Goal: Task Accomplishment & Management: Use online tool/utility

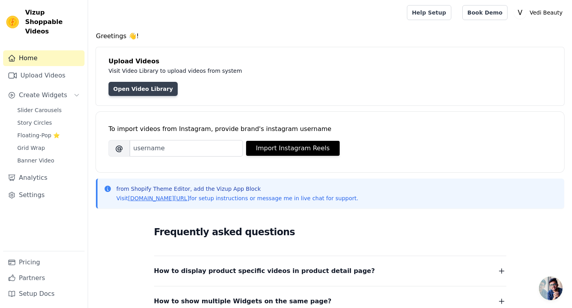
click at [155, 87] on link "Open Video Library" at bounding box center [142, 89] width 69 height 14
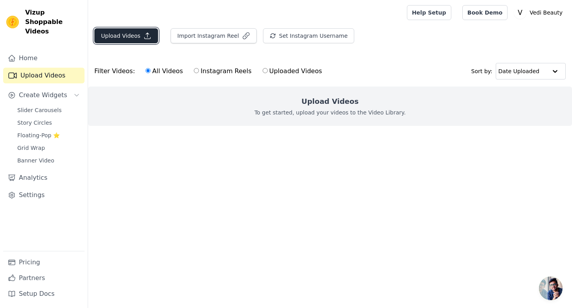
click at [143, 36] on icon "button" at bounding box center [147, 36] width 8 height 8
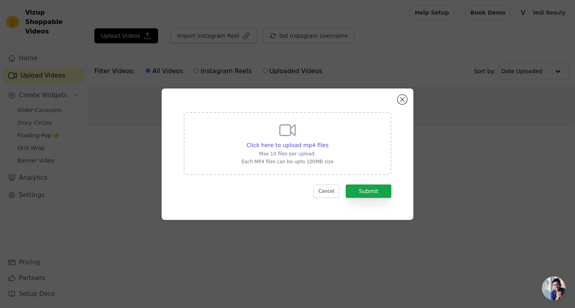
click at [277, 140] on div "Click here to upload mp4 files Max 10 files per upload. Each MP4 files can be u…" at bounding box center [287, 143] width 92 height 44
click at [328, 141] on input "Click here to upload mp4 files Max 10 files per upload. Each MP4 files can be u…" at bounding box center [328, 141] width 0 height 0
type input "C:\fakepath\creators_content_match-98c75d06-96f0-47b9-be6c-a80305a3641d_0dc7787…"
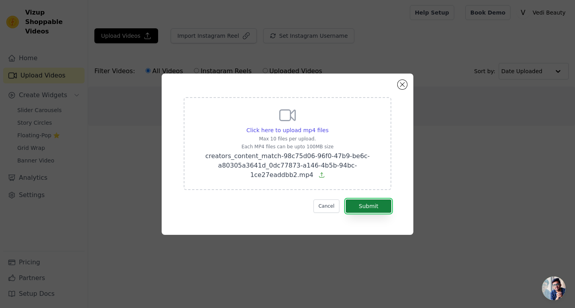
click at [364, 204] on button "Submit" at bounding box center [368, 205] width 46 height 13
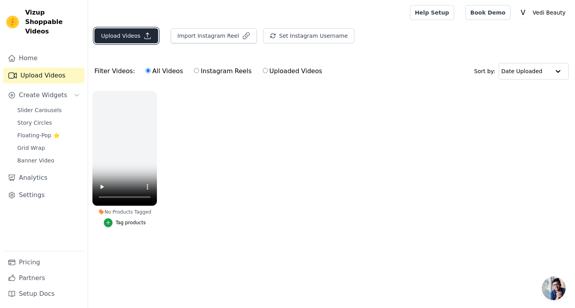
click at [130, 36] on button "Upload Videos" at bounding box center [126, 35] width 64 height 15
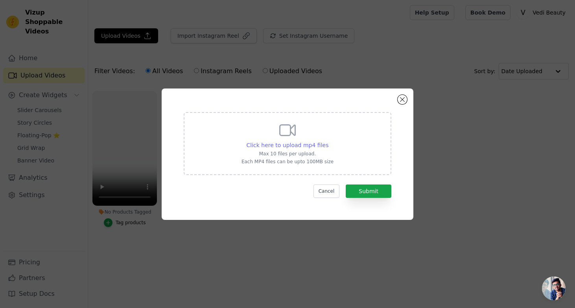
click at [307, 144] on span "Click here to upload mp4 files" at bounding box center [287, 145] width 82 height 6
click at [328, 141] on input "Click here to upload mp4 files Max 10 files per upload. Each MP4 files can be u…" at bounding box center [328, 141] width 0 height 0
type input "C:\fakepath\creators_content_match-a051f3cf-f6d4-482d-9f57-51932fa0879e_29f5530…"
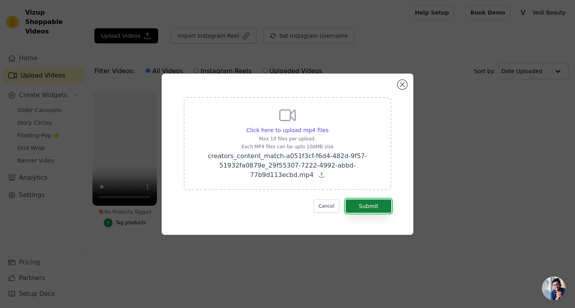
click at [368, 203] on button "Submit" at bounding box center [368, 205] width 46 height 13
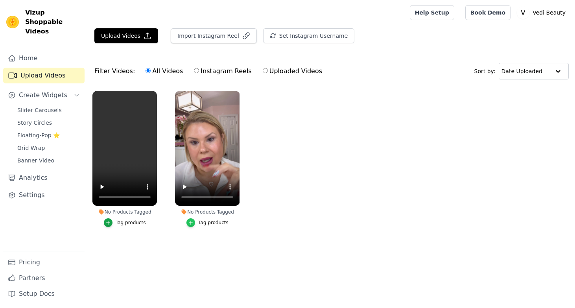
click at [189, 223] on icon "button" at bounding box center [191, 223] width 6 height 6
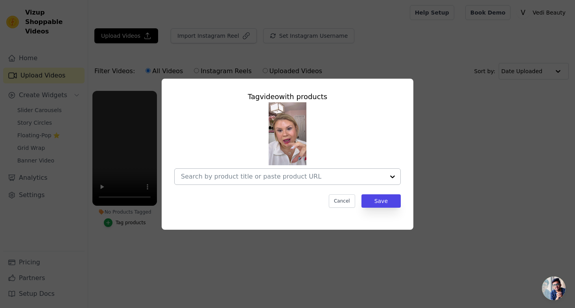
click at [229, 176] on input "No Products Tagged Tag video with products Cancel Save Tag products" at bounding box center [283, 176] width 204 height 7
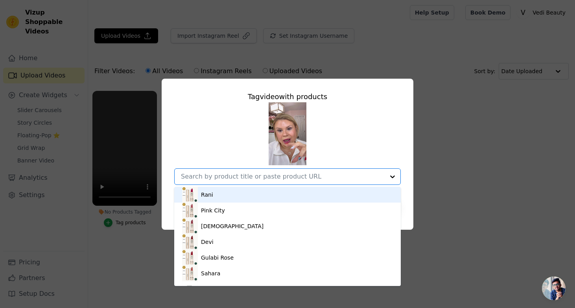
click at [214, 191] on div "Rani" at bounding box center [287, 195] width 211 height 16
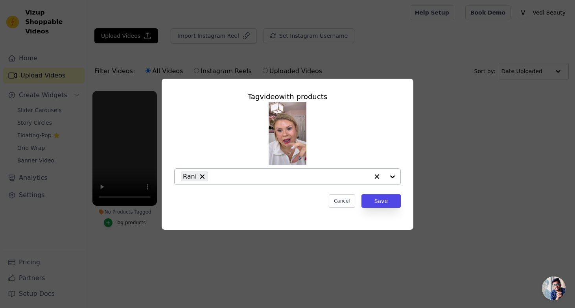
click at [393, 177] on div at bounding box center [384, 177] width 31 height 16
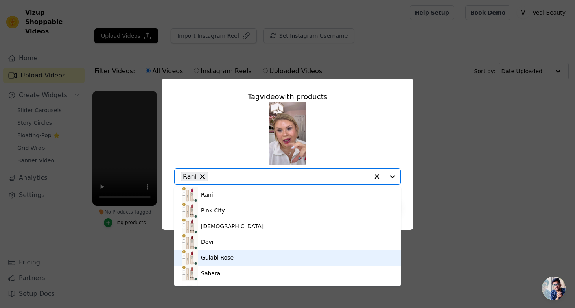
click at [243, 257] on div "Gulabi Rose" at bounding box center [287, 258] width 211 height 16
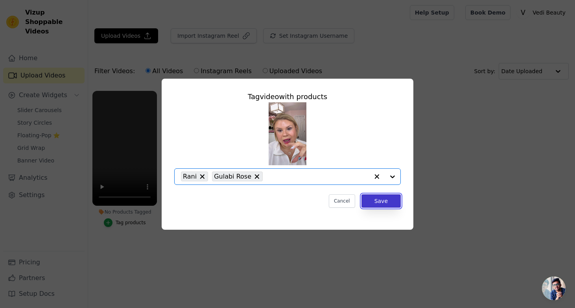
click at [391, 202] on button "Save" at bounding box center [380, 200] width 39 height 13
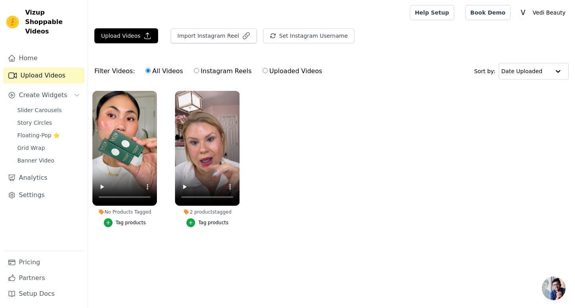
click at [132, 224] on div "Tag products" at bounding box center [131, 222] width 30 height 6
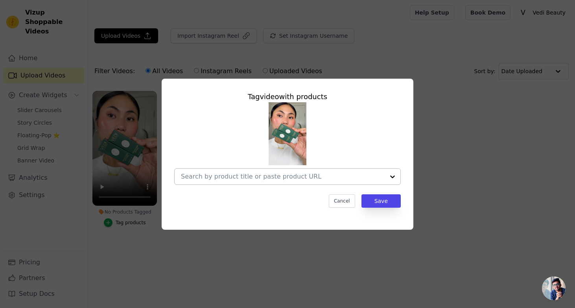
click at [392, 176] on div at bounding box center [392, 177] width 16 height 16
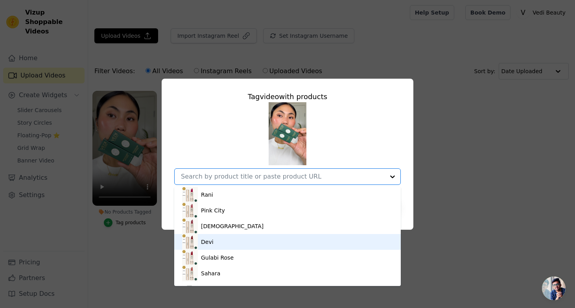
click at [239, 240] on div "Devi" at bounding box center [287, 242] width 211 height 16
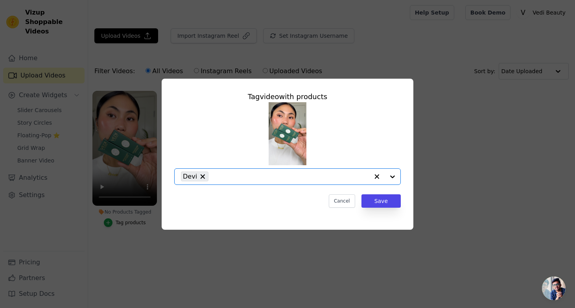
click at [396, 179] on div at bounding box center [384, 177] width 31 height 16
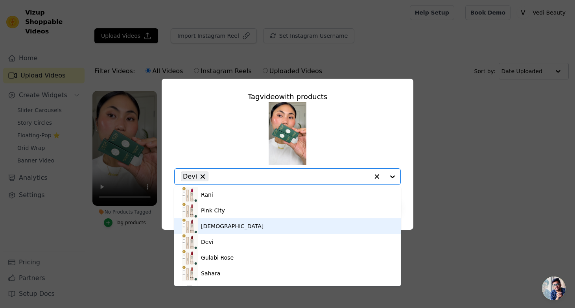
click at [237, 224] on div "[DEMOGRAPHIC_DATA]" at bounding box center [287, 226] width 211 height 16
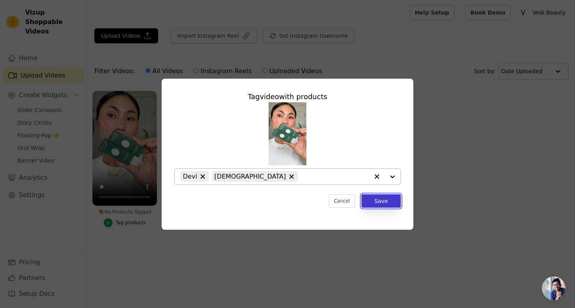
click at [384, 202] on button "Save" at bounding box center [380, 200] width 39 height 13
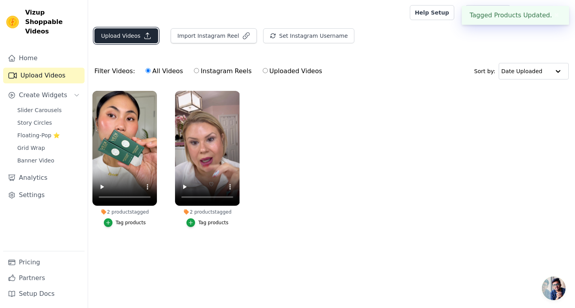
click at [128, 33] on button "Upload Videos" at bounding box center [126, 35] width 64 height 15
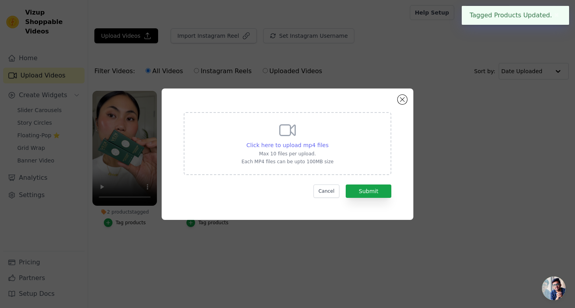
click at [299, 147] on span "Click here to upload mp4 files" at bounding box center [287, 145] width 82 height 6
click at [328, 141] on input "Click here to upload mp4 files Max 10 files per upload. Each MP4 files can be u…" at bounding box center [328, 141] width 0 height 0
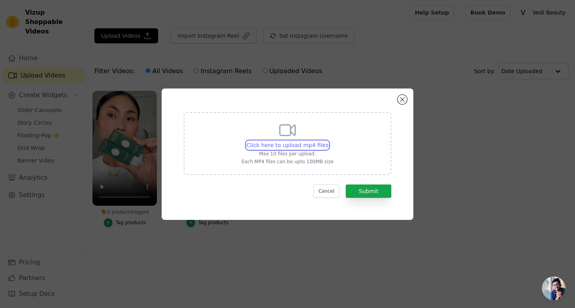
type input "C:\fakepath\SnapInsta.to_AQMZ-NyhzfztRJmtceS34cMAiUoS3EuaHvhgdoVrZG5uvd__M6BZR2…"
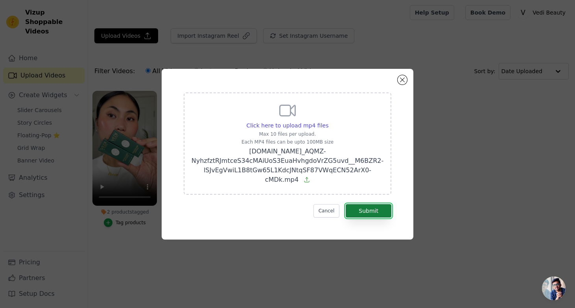
click at [367, 210] on button "Submit" at bounding box center [368, 210] width 46 height 13
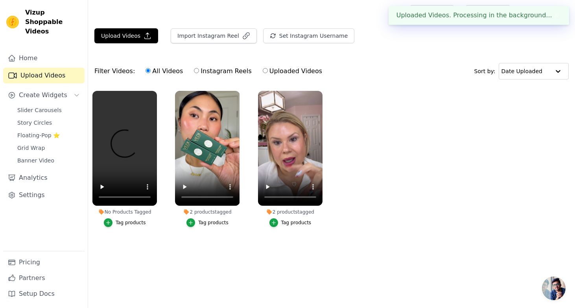
click at [118, 224] on div "Tag products" at bounding box center [131, 222] width 30 height 6
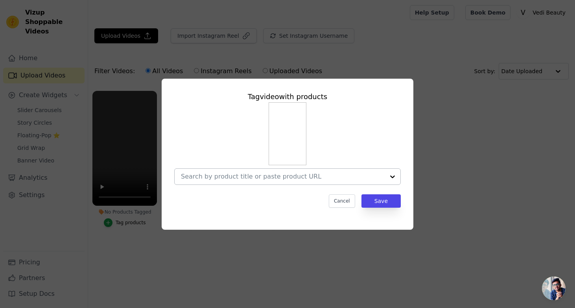
click at [392, 173] on div at bounding box center [392, 177] width 16 height 16
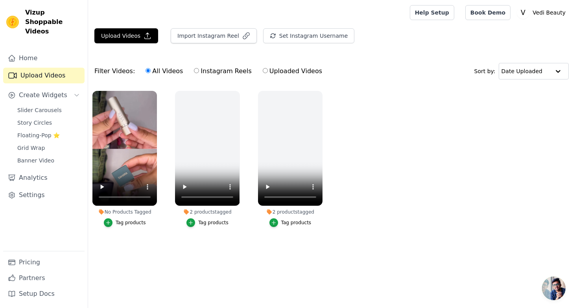
click at [134, 221] on div "Tag products" at bounding box center [131, 222] width 30 height 6
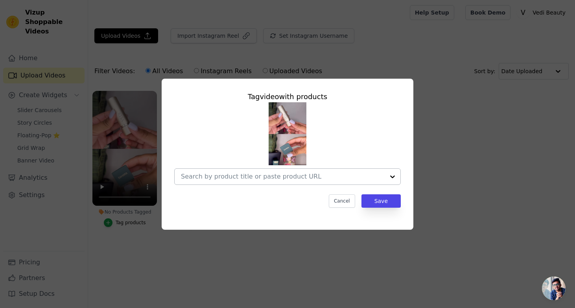
click at [396, 179] on div at bounding box center [392, 177] width 16 height 16
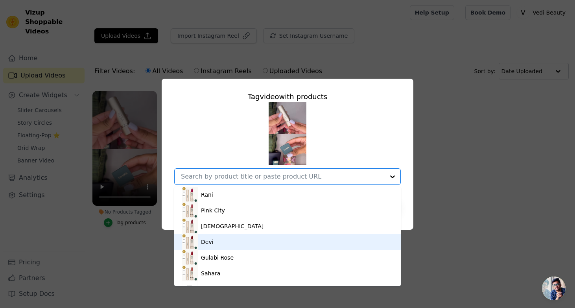
click at [241, 246] on div "Devi" at bounding box center [287, 242] width 211 height 16
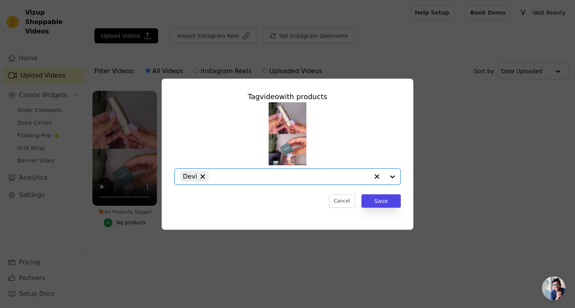
click at [395, 176] on div at bounding box center [384, 177] width 31 height 16
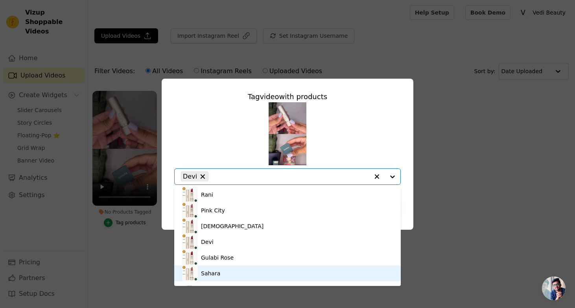
click at [272, 275] on div "Sahara" at bounding box center [287, 273] width 211 height 16
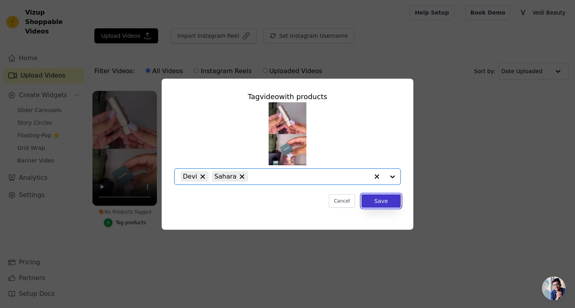
click at [388, 199] on button "Save" at bounding box center [380, 200] width 39 height 13
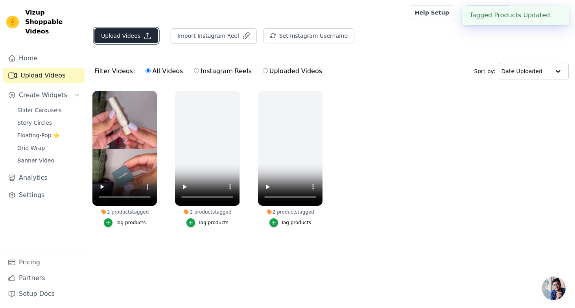
click at [145, 34] on icon "button" at bounding box center [148, 36] width 6 height 6
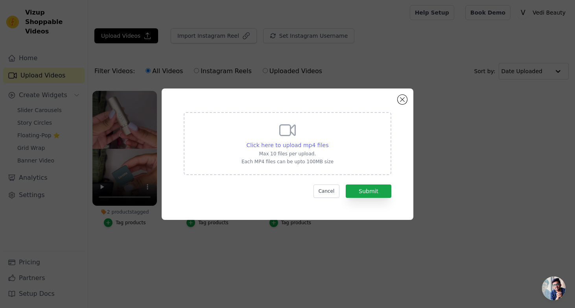
click at [289, 143] on span "Click here to upload mp4 files" at bounding box center [287, 145] width 82 height 6
click at [328, 141] on input "Click here to upload mp4 files Max 10 files per upload. Each MP4 files can be u…" at bounding box center [328, 141] width 0 height 0
type input "C:\fakepath\Snapinsta.app_video_An8ChwD3whbnDZQuu9q6-uV0xGsn6KoRJGJdEEmaIHK_qwf…"
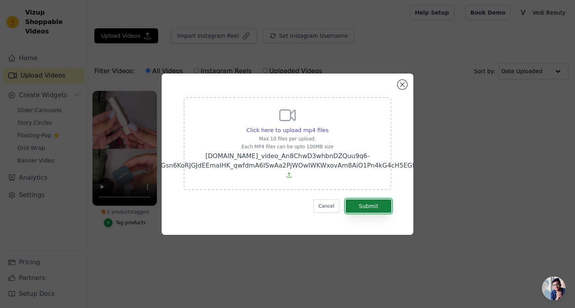
click at [358, 205] on button "Submit" at bounding box center [368, 205] width 46 height 13
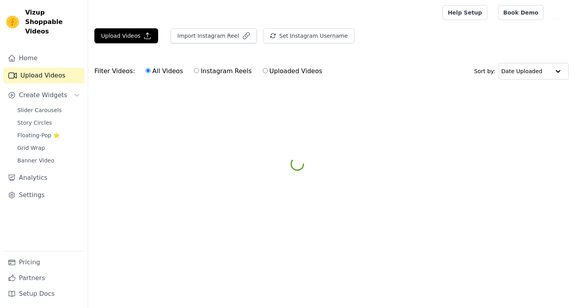
click at [125, 118] on html "Vizup Shoppable Videos Home Upload Videos Create Widgets Slider Carousels Story…" at bounding box center [287, 59] width 575 height 118
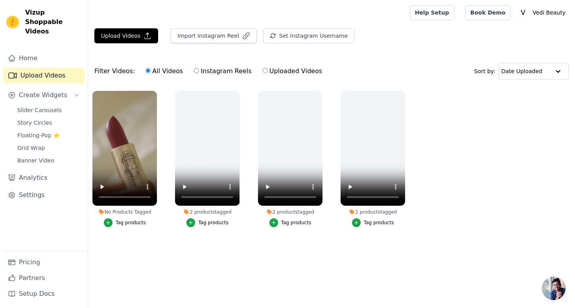
drag, startPoint x: 0, startPoint y: 0, endPoint x: 125, endPoint y: 222, distance: 255.0
click at [125, 222] on div "Tag products" at bounding box center [131, 222] width 30 height 6
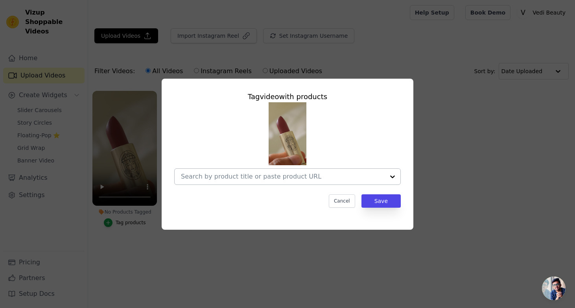
click at [390, 176] on div at bounding box center [392, 177] width 16 height 16
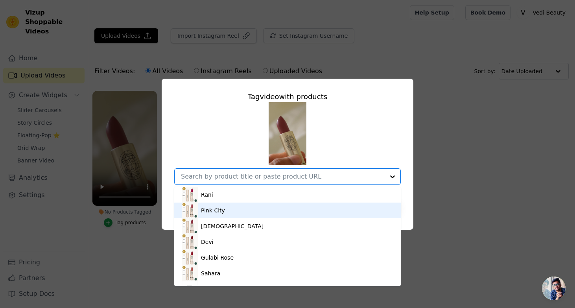
click at [224, 209] on div "Pink City" at bounding box center [287, 210] width 211 height 16
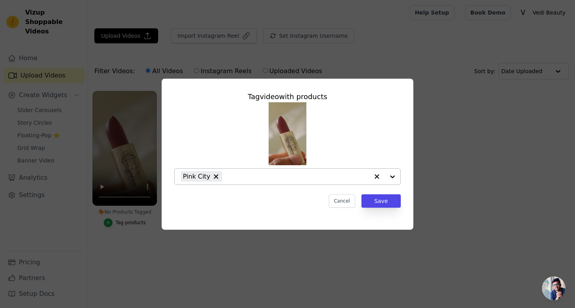
click at [393, 175] on div at bounding box center [384, 177] width 31 height 16
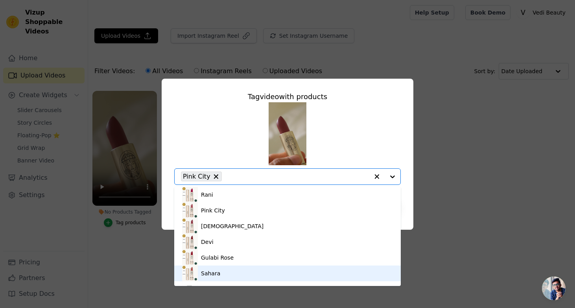
click at [233, 269] on div "Sahara" at bounding box center [287, 273] width 211 height 16
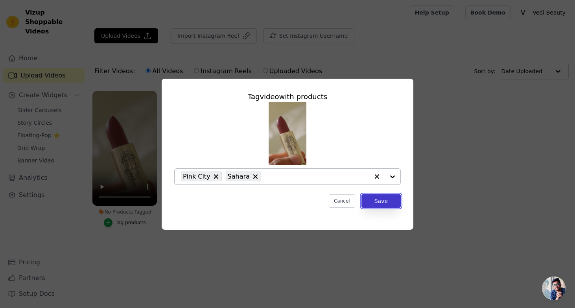
click at [368, 198] on button "Save" at bounding box center [380, 200] width 39 height 13
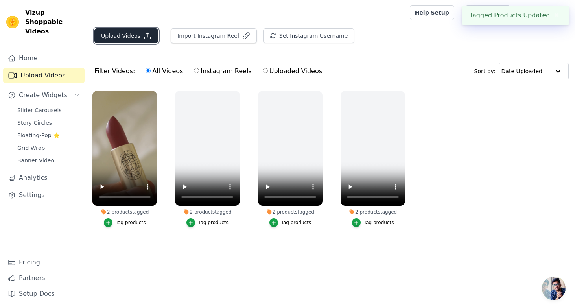
click at [104, 33] on button "Upload Videos" at bounding box center [126, 35] width 64 height 15
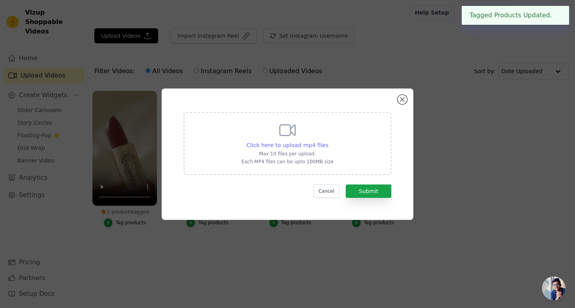
click at [315, 147] on span "Click here to upload mp4 files" at bounding box center [287, 145] width 82 height 6
click at [328, 141] on input "Click here to upload mp4 files Max 10 files per upload. Each MP4 files can be u…" at bounding box center [328, 141] width 0 height 0
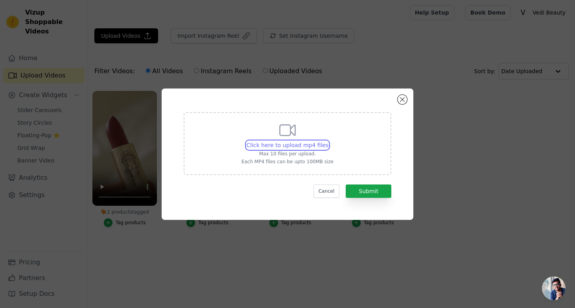
type input "C:\fakepath\Snapinsta.app_video_An-U_C46_rR0Htvpq98mTrqf7--BmolacSinNzNjF4rudIr…"
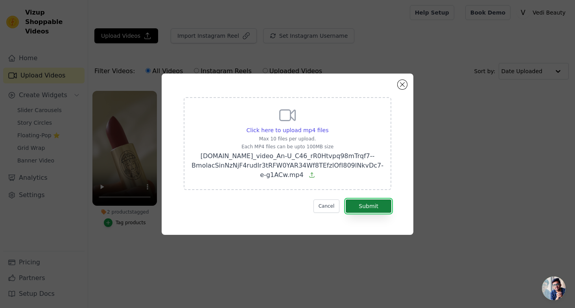
click at [373, 203] on button "Submit" at bounding box center [368, 205] width 46 height 13
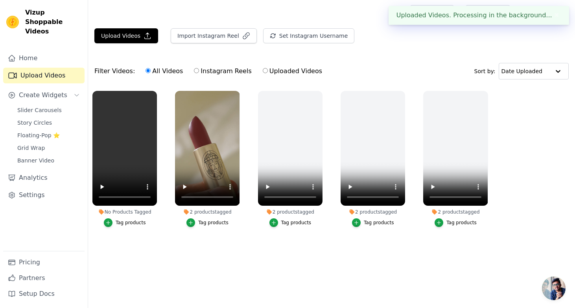
click at [131, 224] on div "Tag products" at bounding box center [131, 222] width 30 height 6
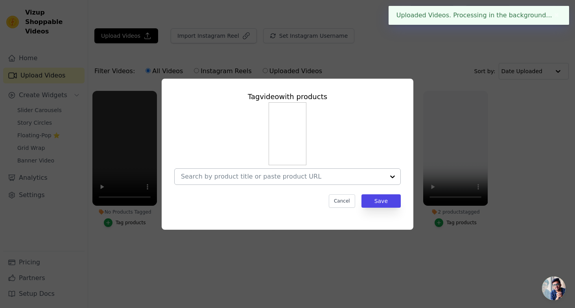
click at [392, 175] on div at bounding box center [392, 177] width 16 height 16
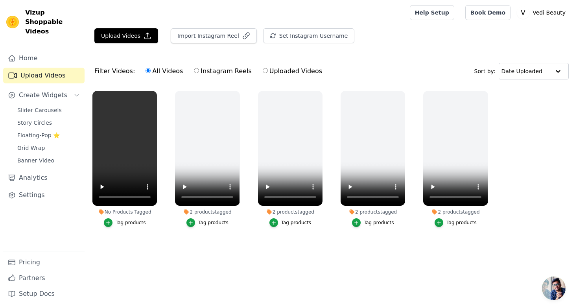
click at [142, 222] on div "Tag products" at bounding box center [131, 222] width 30 height 6
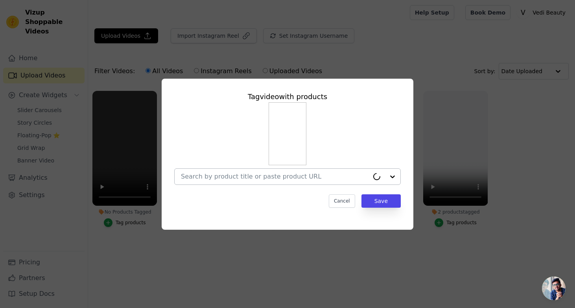
click at [200, 177] on input "No Products Tagged Tag video with products Cancel Save Tag products" at bounding box center [275, 176] width 188 height 7
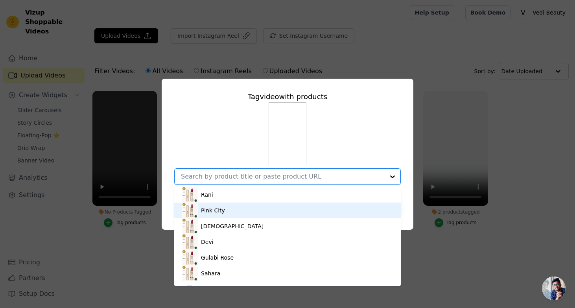
click at [199, 209] on div "Pink City" at bounding box center [287, 210] width 211 height 16
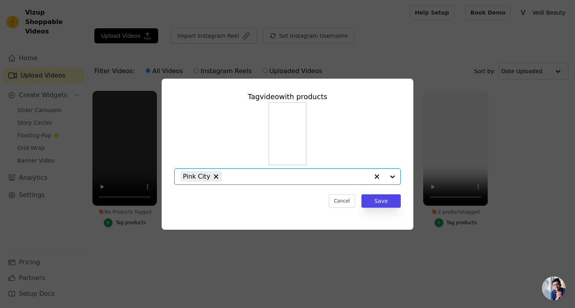
click at [396, 176] on div at bounding box center [384, 177] width 31 height 16
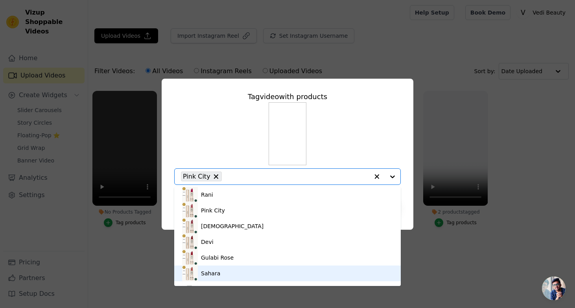
click at [223, 274] on div "Sahara" at bounding box center [287, 273] width 211 height 16
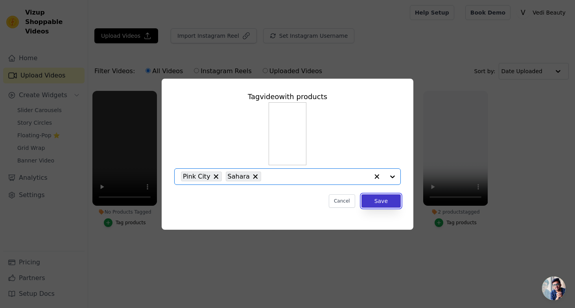
click at [373, 201] on button "Save" at bounding box center [380, 200] width 39 height 13
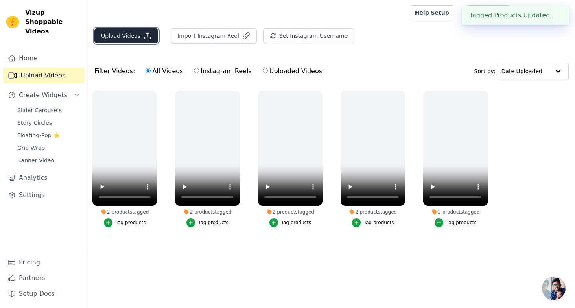
click at [140, 40] on button "Upload Videos" at bounding box center [126, 35] width 64 height 15
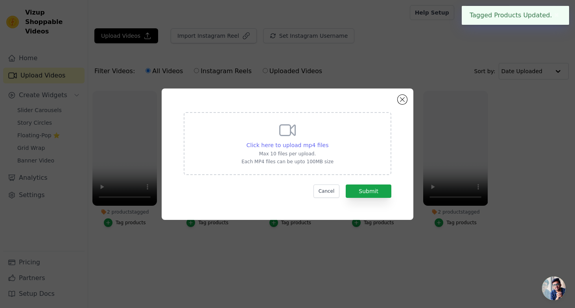
click at [287, 144] on span "Click here to upload mp4 files" at bounding box center [287, 145] width 82 height 6
click at [328, 141] on input "Click here to upload mp4 files Max 10 files per upload. Each MP4 files can be u…" at bounding box center [328, 141] width 0 height 0
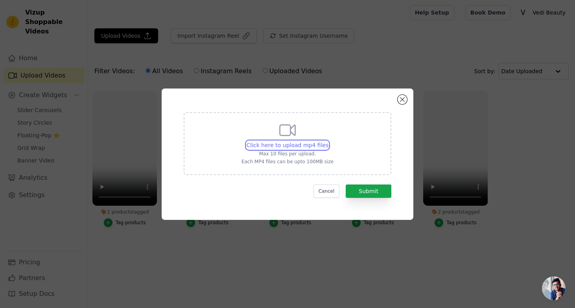
type input "C:\fakepath\Sahara_GulabiRose.mp4"
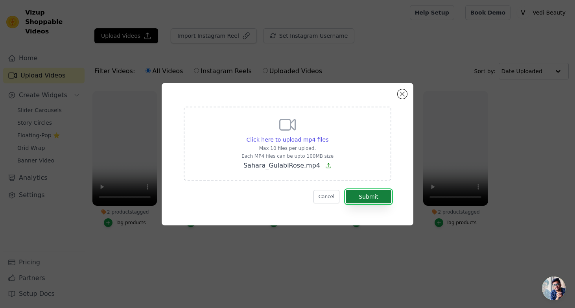
click at [354, 195] on button "Submit" at bounding box center [368, 196] width 46 height 13
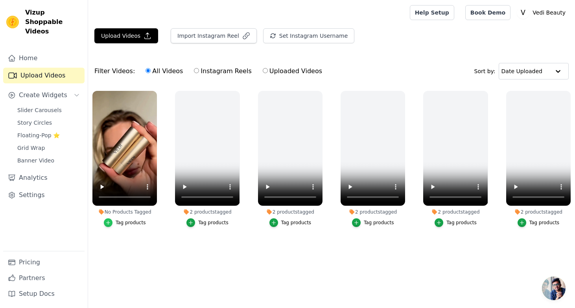
click at [109, 222] on icon "button" at bounding box center [109, 223] width 4 height 4
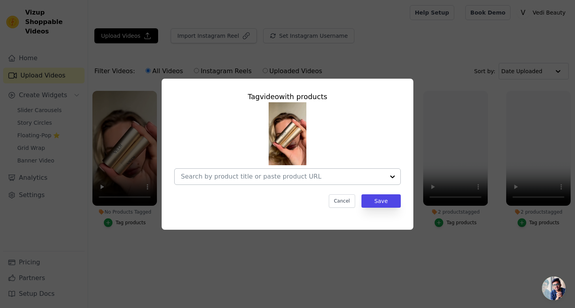
click at [326, 184] on div at bounding box center [283, 177] width 204 height 16
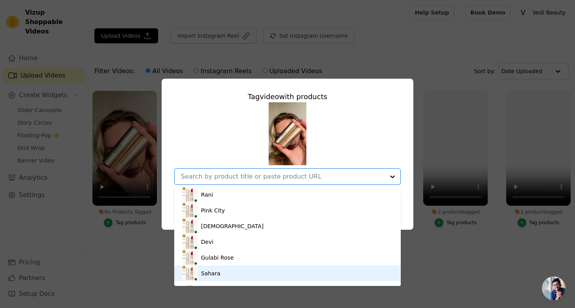
click at [206, 270] on div "Sahara" at bounding box center [210, 273] width 19 height 8
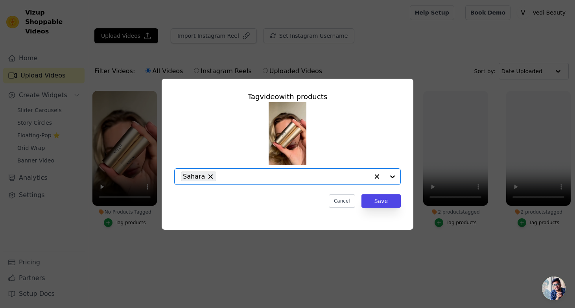
click at [388, 177] on div at bounding box center [384, 177] width 31 height 16
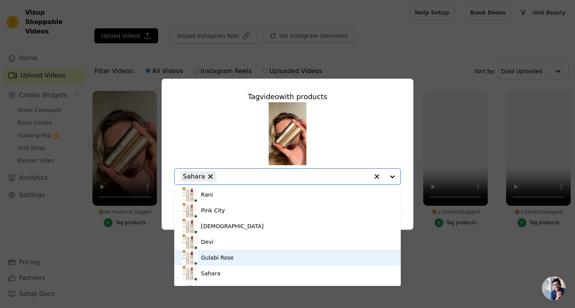
click at [246, 263] on div "Gulabi Rose" at bounding box center [287, 258] width 211 height 16
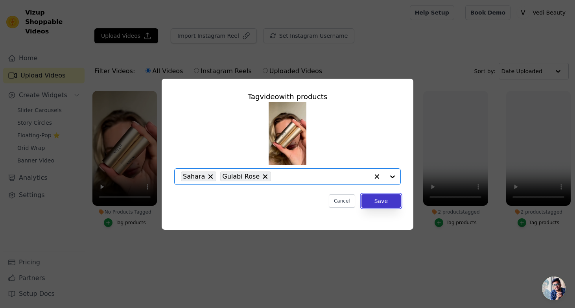
click at [387, 203] on button "Save" at bounding box center [380, 200] width 39 height 13
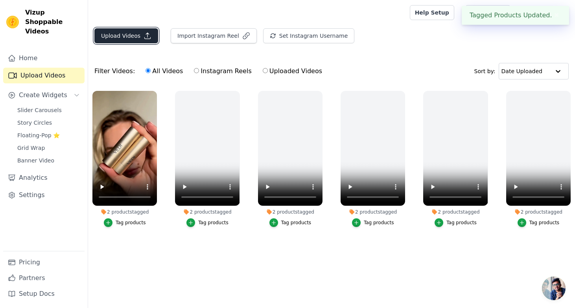
click at [132, 37] on button "Upload Videos" at bounding box center [126, 35] width 64 height 15
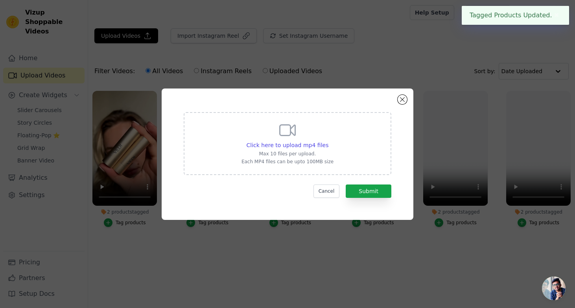
click at [294, 140] on div "Click here to upload mp4 files Max 10 files per upload. Each MP4 files can be u…" at bounding box center [287, 143] width 92 height 44
click at [328, 141] on input "Click here to upload mp4 files Max 10 files per upload. Each MP4 files can be u…" at bounding box center [328, 141] width 0 height 0
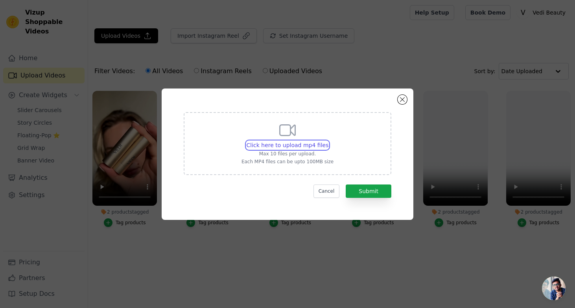
type input "C:\fakepath\SnapInsta.to_AQMla6OhxVySTuqZYCxMnqIqwXZD4-zckyatqg7Y_cnEbF0XMFRIQR…"
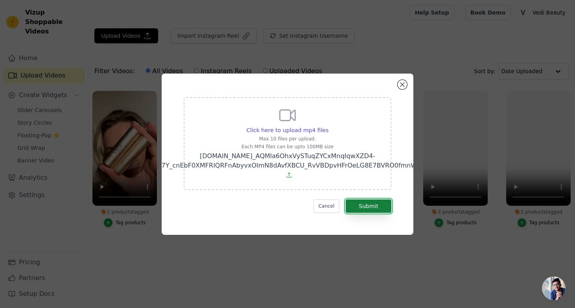
click at [370, 202] on button "Submit" at bounding box center [368, 205] width 46 height 13
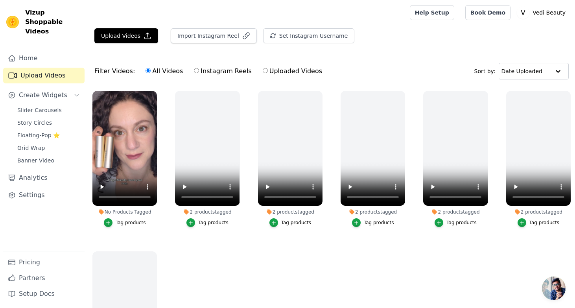
click at [112, 225] on button "Tag products" at bounding box center [125, 222] width 42 height 9
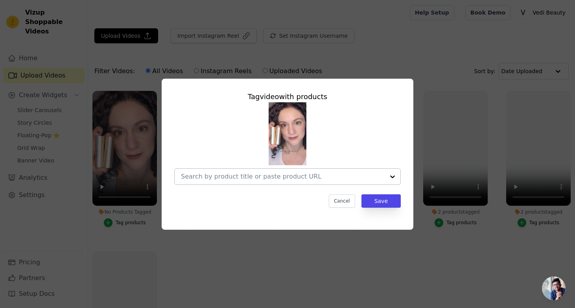
click at [395, 175] on div at bounding box center [392, 177] width 16 height 16
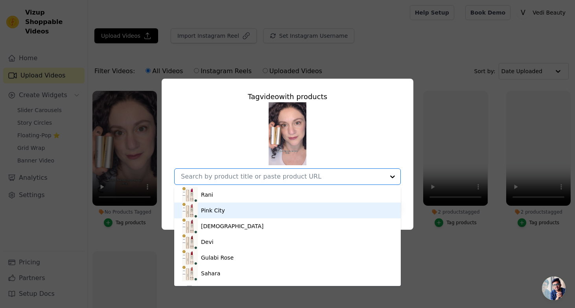
click at [251, 209] on div "Pink City" at bounding box center [287, 210] width 211 height 16
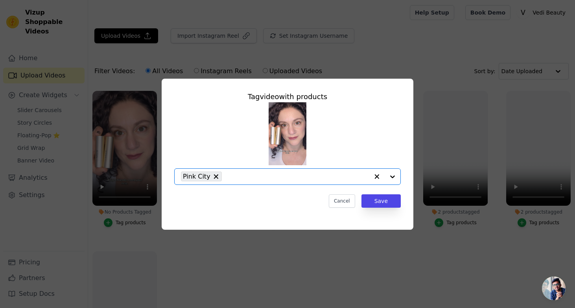
click at [391, 176] on div at bounding box center [384, 177] width 31 height 16
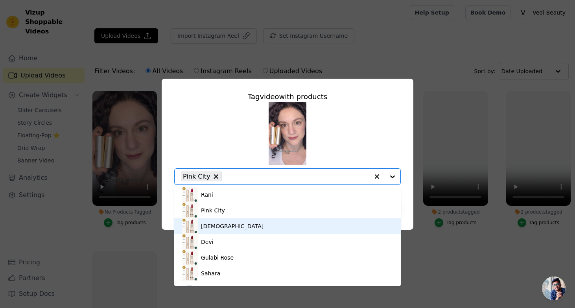
click at [279, 225] on div "[DEMOGRAPHIC_DATA]" at bounding box center [287, 226] width 211 height 16
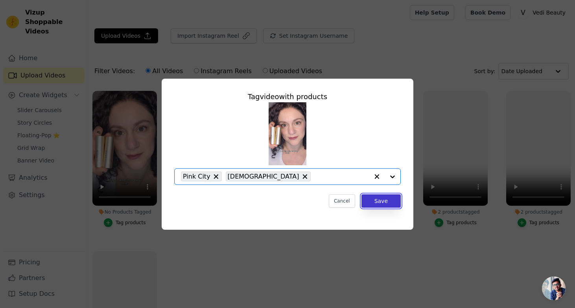
click at [387, 200] on button "Save" at bounding box center [380, 200] width 39 height 13
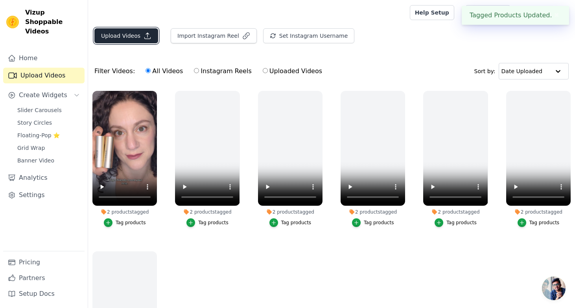
click at [112, 29] on button "Upload Videos" at bounding box center [126, 35] width 64 height 15
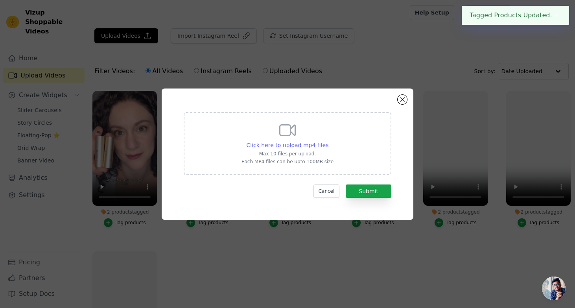
click at [300, 143] on span "Click here to upload mp4 files" at bounding box center [287, 145] width 82 height 6
click at [328, 141] on input "Click here to upload mp4 files Max 10 files per upload. Each MP4 files can be u…" at bounding box center [328, 141] width 0 height 0
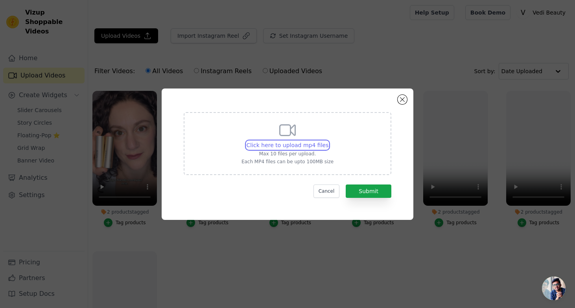
type input "C:\fakepath\creators_content_match-e5d27f59-cd62-4d2a-8f87-ee219d7c573d_d9c3db6…"
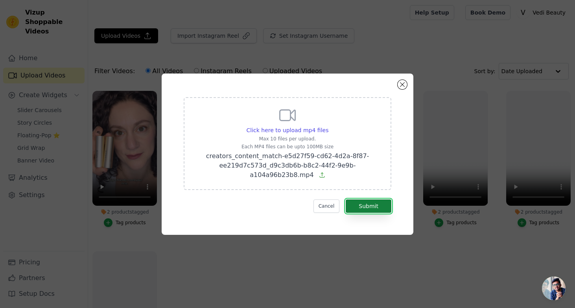
click at [382, 206] on button "Submit" at bounding box center [368, 205] width 46 height 13
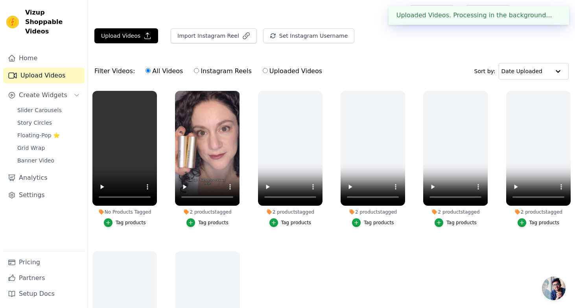
click at [120, 225] on div "Tag products" at bounding box center [131, 222] width 30 height 6
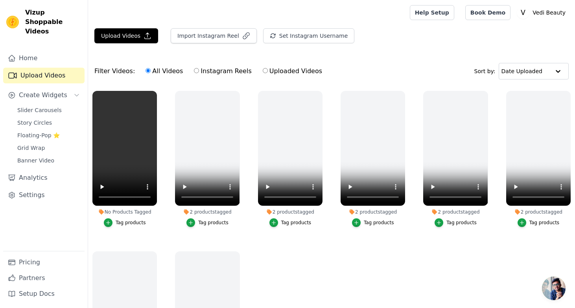
click at [137, 220] on div "Tag products" at bounding box center [131, 222] width 30 height 6
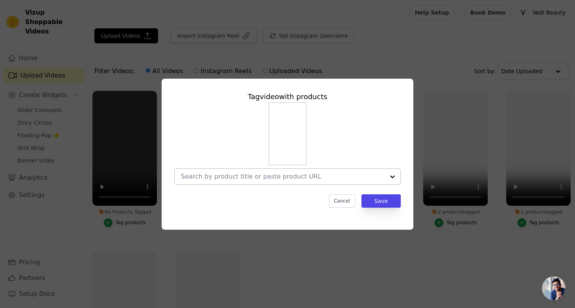
click at [386, 180] on div at bounding box center [392, 177] width 16 height 16
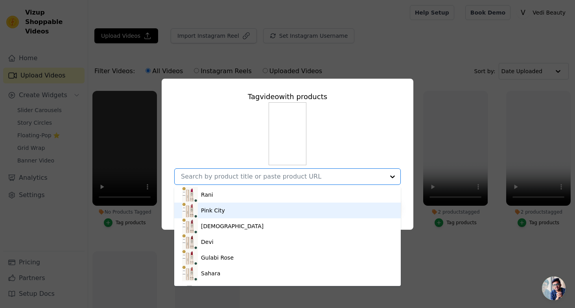
click at [224, 214] on div "Pink City" at bounding box center [287, 210] width 211 height 16
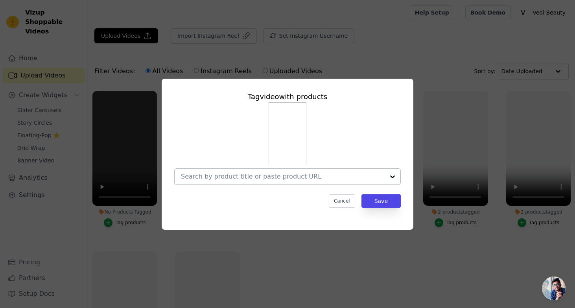
click at [385, 177] on div at bounding box center [392, 177] width 16 height 16
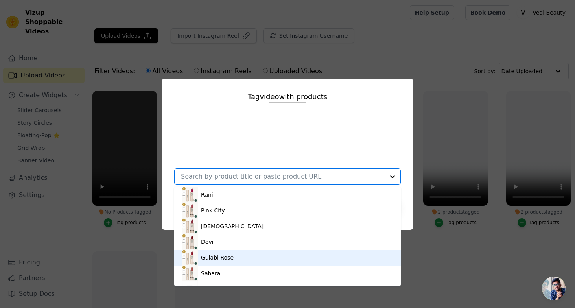
click at [210, 258] on div "Gulabi Rose" at bounding box center [217, 257] width 33 height 8
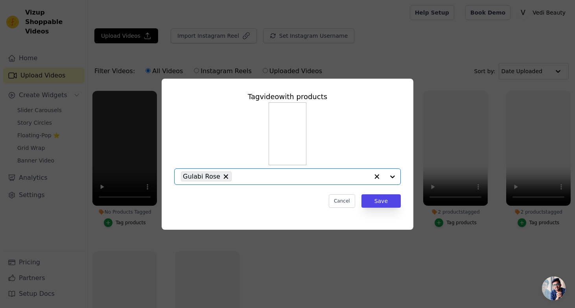
click at [388, 177] on div at bounding box center [384, 177] width 31 height 16
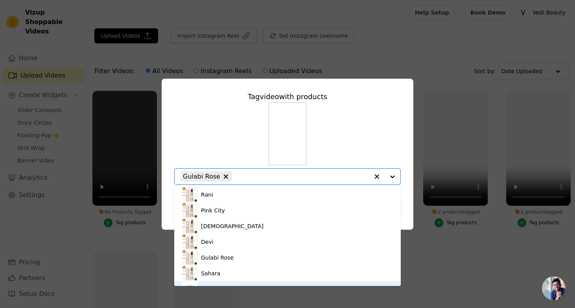
scroll to position [11, 0]
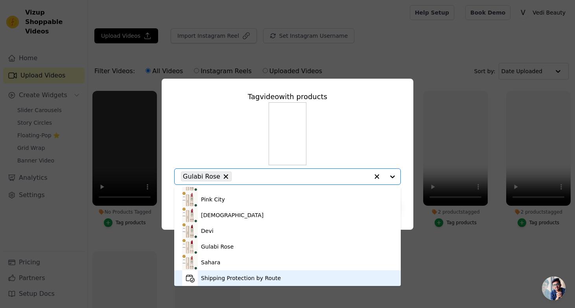
click at [210, 274] on div "Shipping Protection by Route" at bounding box center [241, 278] width 80 height 8
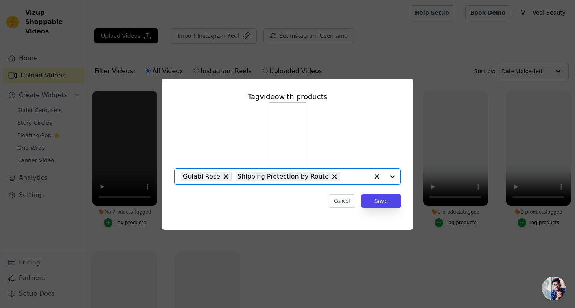
click at [327, 177] on div "Shipping Protection by Route" at bounding box center [287, 176] width 105 height 10
click at [390, 176] on div at bounding box center [384, 177] width 31 height 16
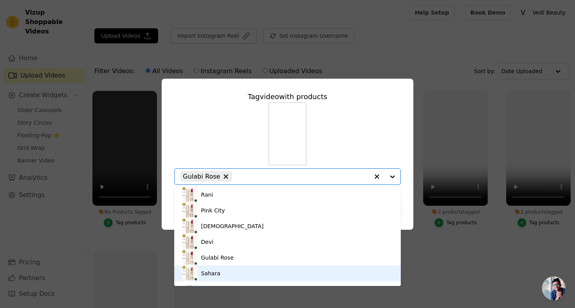
click at [210, 272] on div "Sahara" at bounding box center [210, 273] width 19 height 8
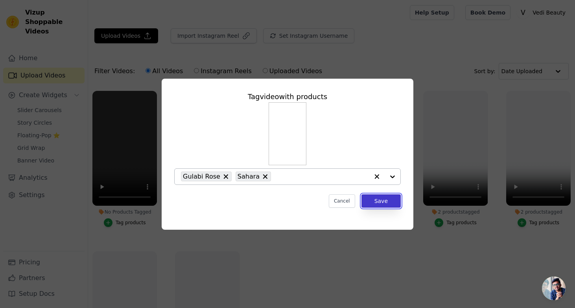
click at [382, 199] on button "Save" at bounding box center [380, 200] width 39 height 13
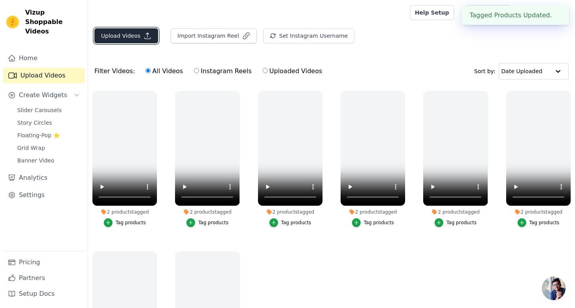
click at [127, 37] on button "Upload Videos" at bounding box center [126, 35] width 64 height 15
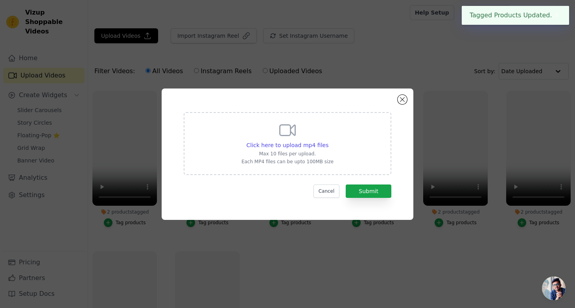
click at [270, 135] on div "Click here to upload mp4 files Max 10 files per upload. Each MP4 files can be u…" at bounding box center [287, 143] width 92 height 44
click at [328, 141] on input "Click here to upload mp4 files Max 10 files per upload. Each MP4 files can be u…" at bounding box center [328, 141] width 0 height 0
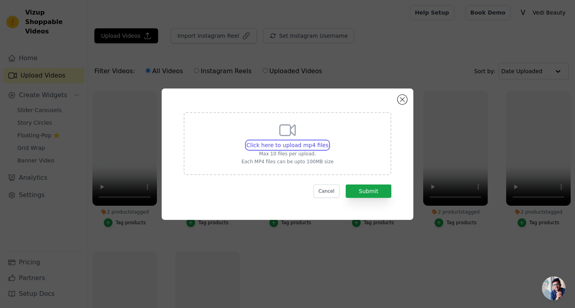
type input "C:\fakepath\creators_content_match-bdeae8b5-dc15-4403-92dc-25aeebf681da_cb9741a…"
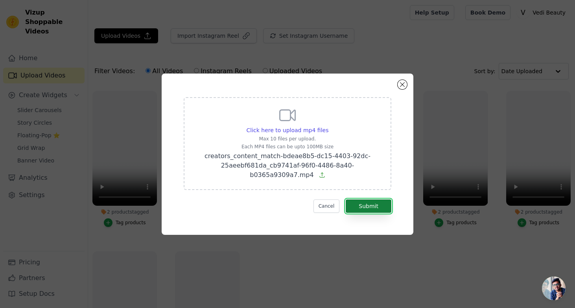
click at [371, 206] on button "Submit" at bounding box center [368, 205] width 46 height 13
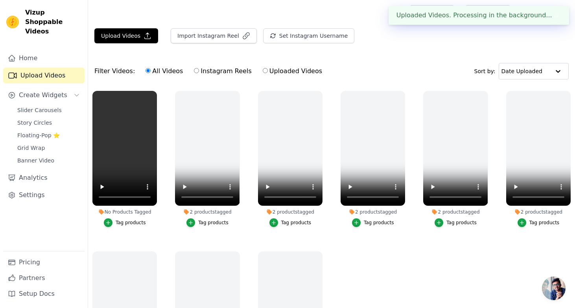
click at [114, 224] on button "Tag products" at bounding box center [125, 222] width 42 height 9
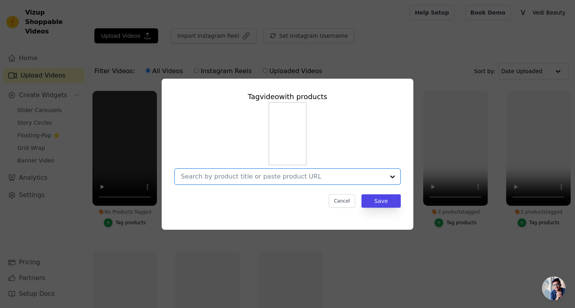
click at [384, 178] on input "No Products Tagged Tag video with products Option undefined, selected. Select i…" at bounding box center [283, 176] width 204 height 7
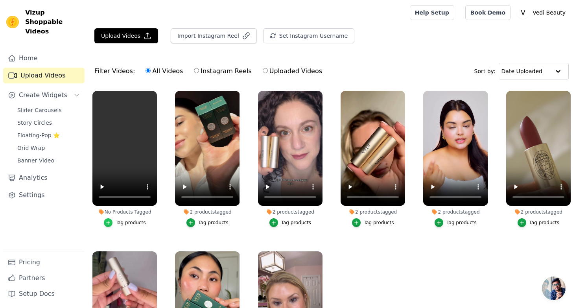
click at [108, 222] on icon "button" at bounding box center [109, 223] width 4 height 4
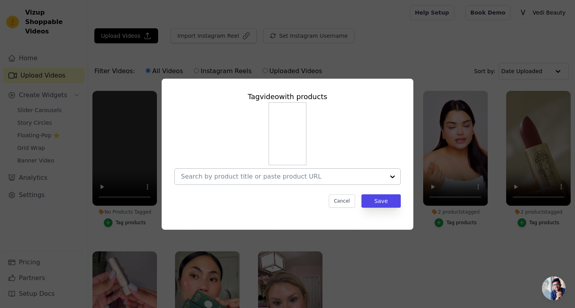
click at [285, 176] on input "No Products Tagged Tag video with products Cancel Save Tag products" at bounding box center [283, 176] width 204 height 7
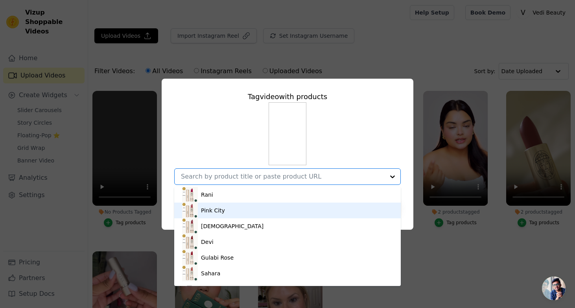
click at [237, 210] on div "Pink City" at bounding box center [287, 210] width 211 height 16
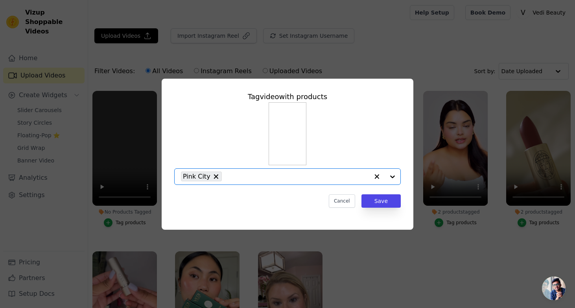
click at [391, 176] on div at bounding box center [384, 177] width 31 height 16
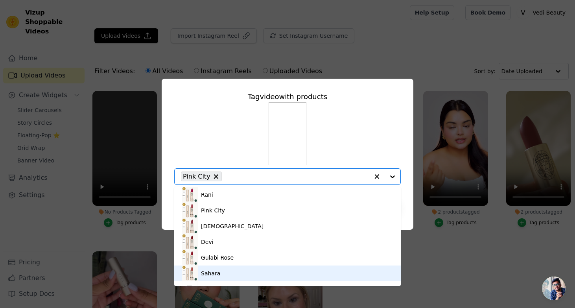
click at [241, 275] on div "Sahara" at bounding box center [287, 273] width 211 height 16
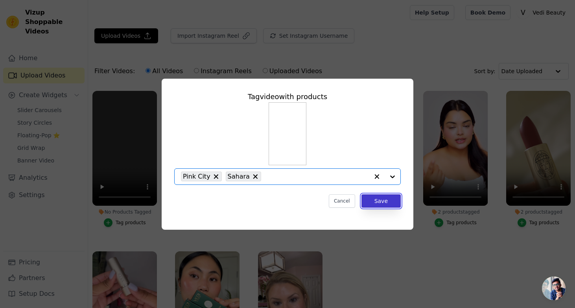
click at [377, 200] on button "Save" at bounding box center [380, 200] width 39 height 13
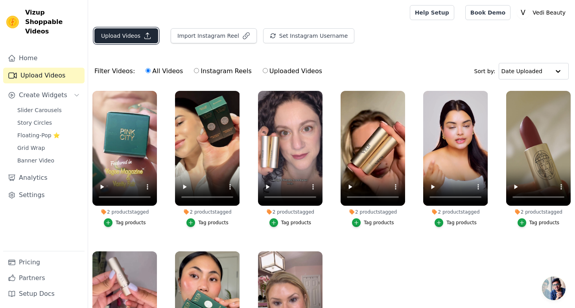
click at [145, 37] on icon "button" at bounding box center [147, 36] width 8 height 8
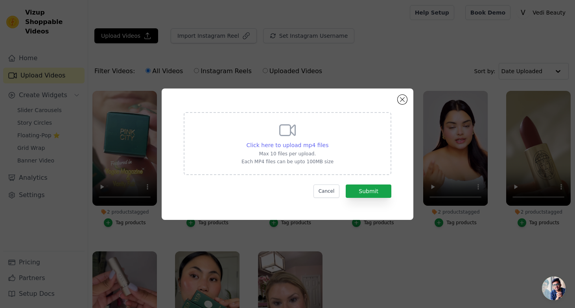
click at [303, 147] on span "Click here to upload mp4 files" at bounding box center [287, 145] width 82 height 6
click at [328, 141] on input "Click here to upload mp4 files Max 10 files per upload. Each MP4 files can be u…" at bounding box center [328, 141] width 0 height 0
click at [400, 98] on button "Close modal" at bounding box center [401, 99] width 9 height 9
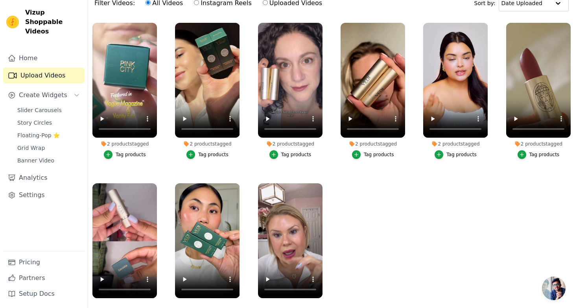
scroll to position [80, 0]
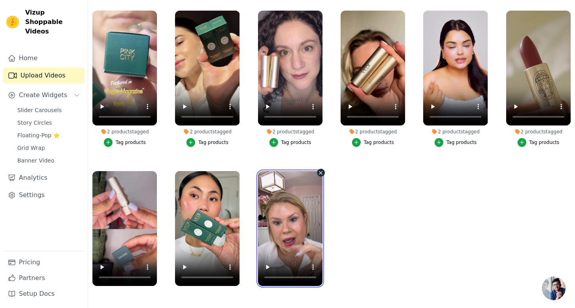
click at [276, 242] on video at bounding box center [290, 228] width 64 height 115
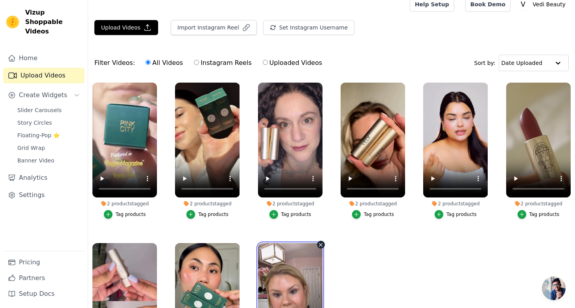
scroll to position [0, 0]
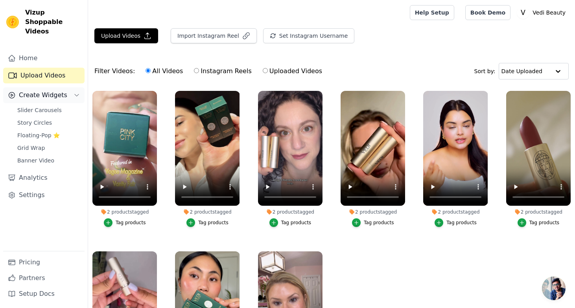
click at [58, 90] on span "Create Widgets" at bounding box center [43, 94] width 48 height 9
click at [54, 106] on span "Slider Carousels" at bounding box center [39, 110] width 44 height 8
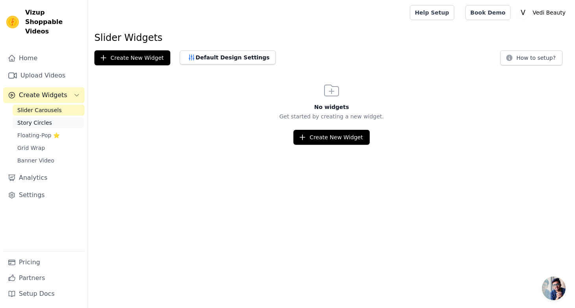
click at [50, 117] on link "Story Circles" at bounding box center [49, 122] width 72 height 11
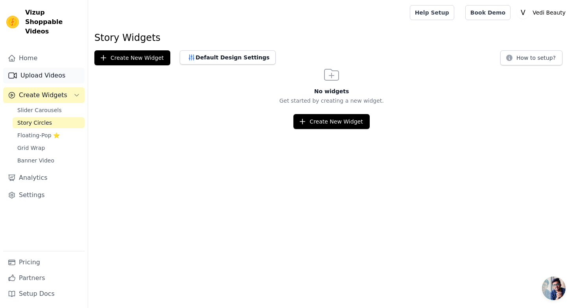
click at [46, 68] on link "Upload Videos" at bounding box center [43, 76] width 81 height 16
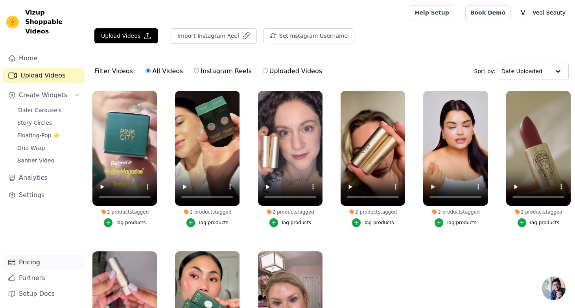
click at [14, 263] on icon "Sidebar" at bounding box center [12, 262] width 8 height 8
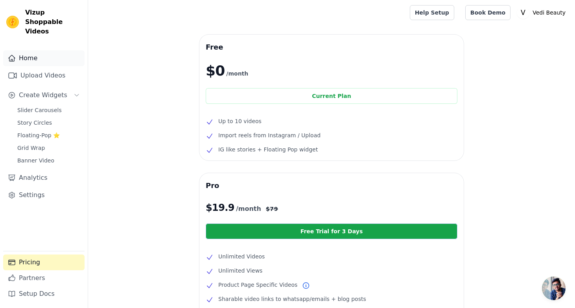
click at [36, 50] on link "Home" at bounding box center [43, 58] width 81 height 16
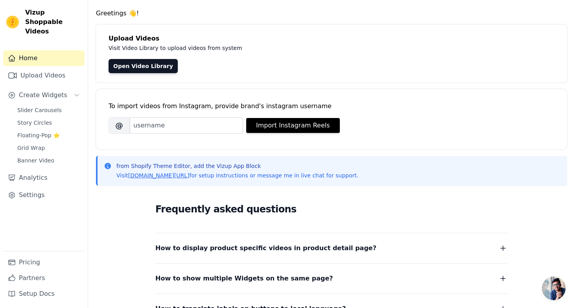
scroll to position [60, 0]
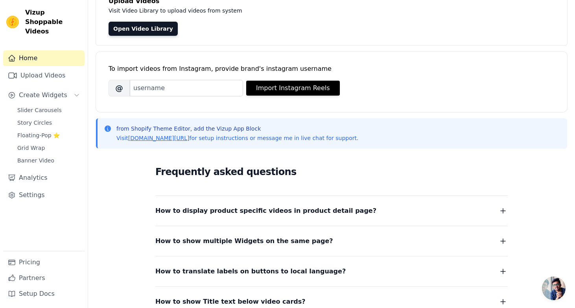
click at [170, 217] on dl "How to display product specific videos in product detail page? Create one widge…" at bounding box center [331, 251] width 352 height 112
click at [178, 211] on span "How to display product specific videos in product detail page?" at bounding box center [265, 210] width 221 height 11
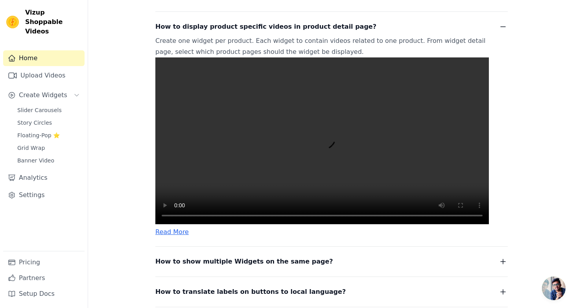
scroll to position [0, 0]
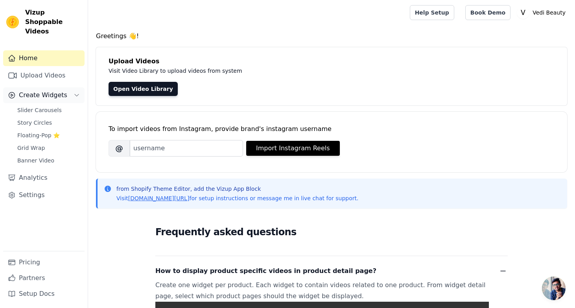
click at [25, 90] on span "Create Widgets" at bounding box center [43, 94] width 48 height 9
click at [31, 106] on span "Slider Carousels" at bounding box center [39, 110] width 44 height 8
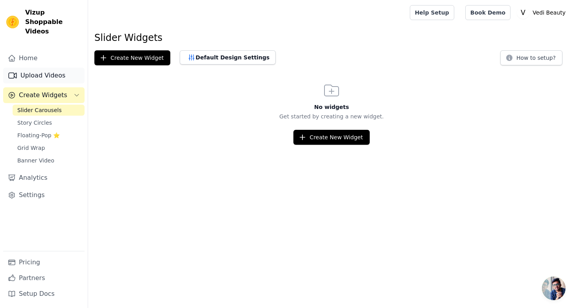
click at [39, 70] on link "Upload Videos" at bounding box center [43, 76] width 81 height 16
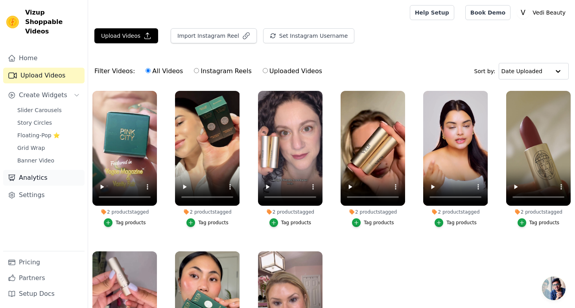
click at [35, 170] on link "Analytics" at bounding box center [43, 178] width 81 height 16
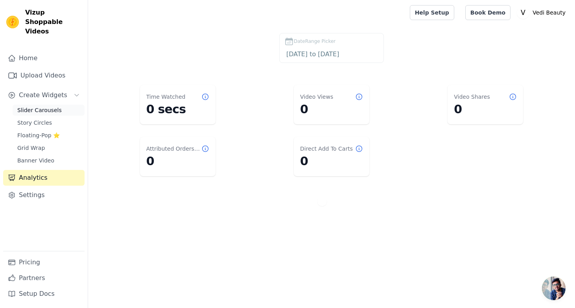
click at [28, 106] on span "Slider Carousels" at bounding box center [39, 110] width 44 height 8
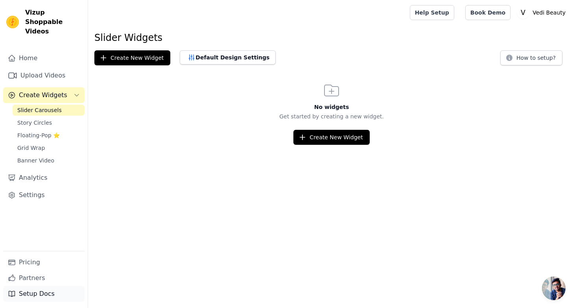
click at [34, 294] on link "Setup Docs" at bounding box center [43, 294] width 81 height 16
click at [30, 191] on link "Settings" at bounding box center [43, 195] width 81 height 16
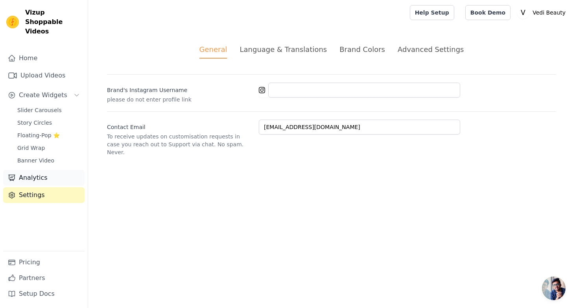
click at [39, 171] on link "Analytics" at bounding box center [43, 178] width 81 height 16
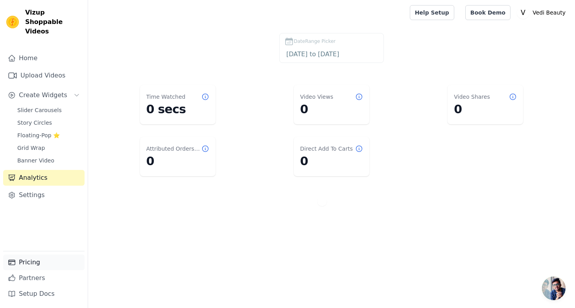
click at [39, 261] on link "Pricing" at bounding box center [43, 262] width 81 height 16
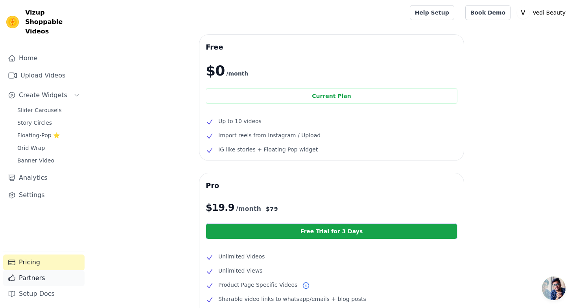
click at [39, 274] on link "Partners" at bounding box center [43, 278] width 81 height 16
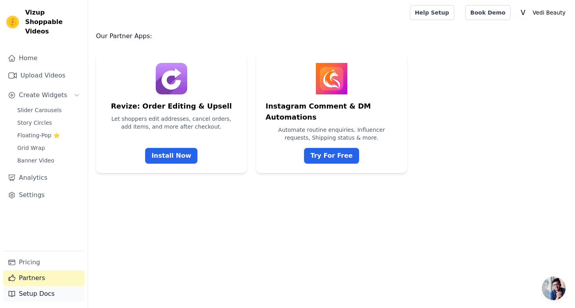
click at [39, 289] on link "Setup Docs" at bounding box center [43, 294] width 81 height 16
click at [31, 90] on span "Create Widgets" at bounding box center [43, 94] width 48 height 9
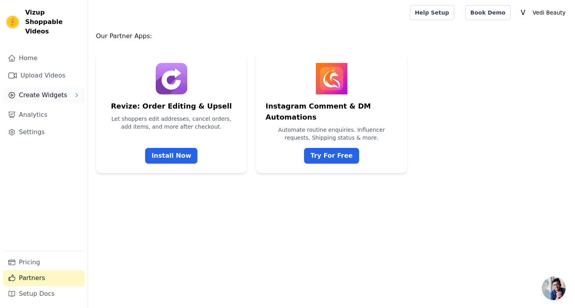
click at [31, 90] on span "Create Widgets" at bounding box center [43, 94] width 48 height 9
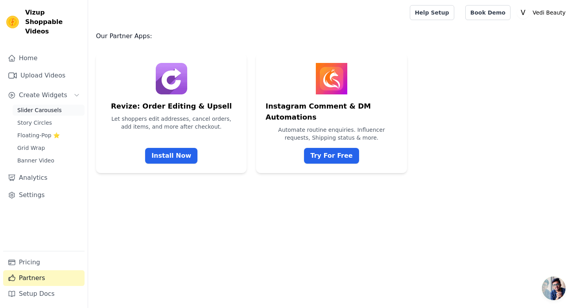
click at [35, 106] on span "Slider Carousels" at bounding box center [39, 110] width 44 height 8
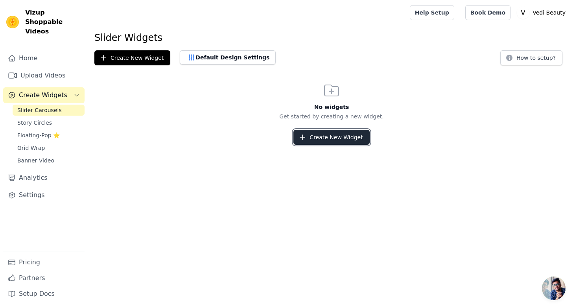
click at [318, 139] on button "Create New Widget" at bounding box center [331, 137] width 76 height 15
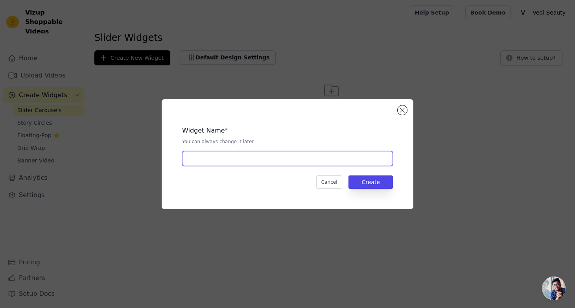
click at [319, 161] on input "text" at bounding box center [287, 158] width 211 height 15
type input "VEDI"
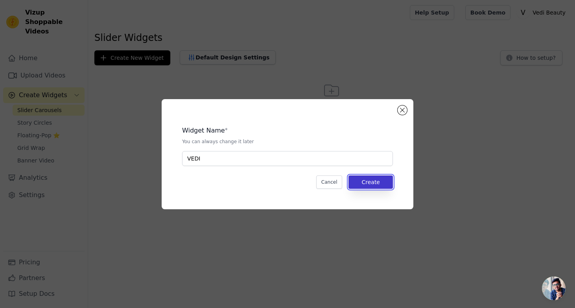
click at [377, 180] on button "Create" at bounding box center [370, 181] width 44 height 13
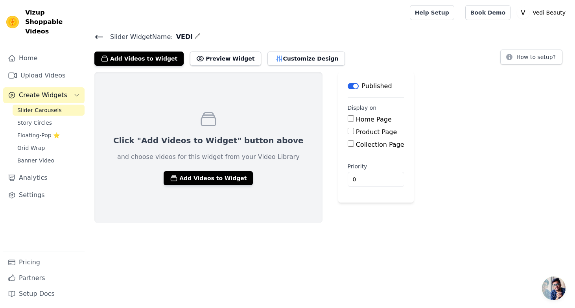
click at [347, 130] on input "Product Page" at bounding box center [350, 131] width 6 height 6
checkbox input "true"
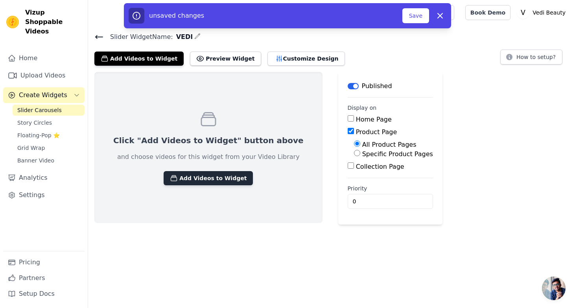
click at [215, 178] on button "Add Videos to Widget" at bounding box center [207, 178] width 89 height 14
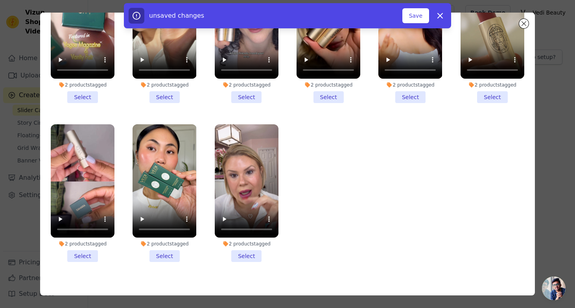
scroll to position [68, 0]
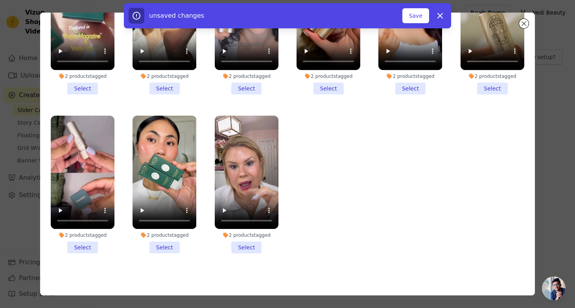
click at [243, 251] on li "2 products tagged Select" at bounding box center [247, 185] width 64 height 138
click at [0, 0] on input "2 products tagged Select" at bounding box center [0, 0] width 0 height 0
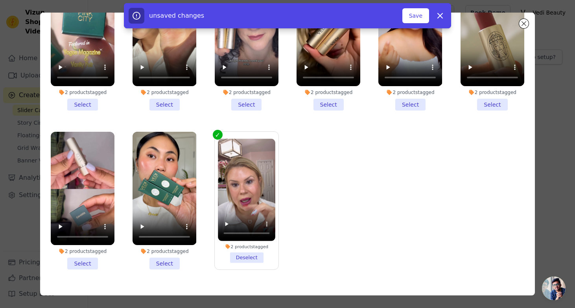
scroll to position [35, 0]
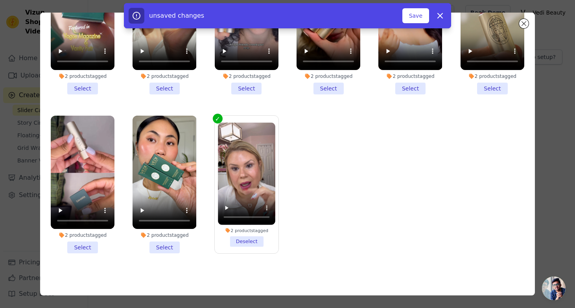
click at [166, 241] on li "2 products tagged Select" at bounding box center [164, 185] width 64 height 138
click at [0, 0] on input "2 products tagged Select" at bounding box center [0, 0] width 0 height 0
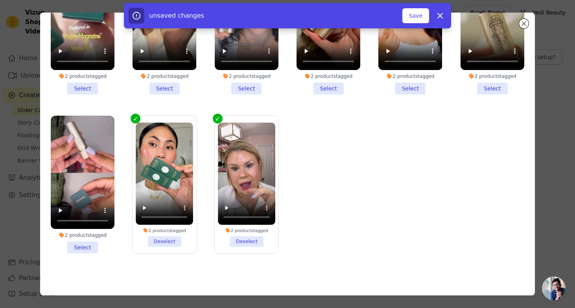
click at [90, 245] on li "2 products tagged Select" at bounding box center [83, 185] width 64 height 138
click at [0, 0] on input "2 products tagged Select" at bounding box center [0, 0] width 0 height 0
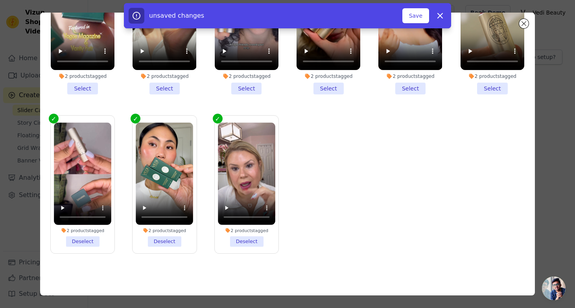
scroll to position [0, 0]
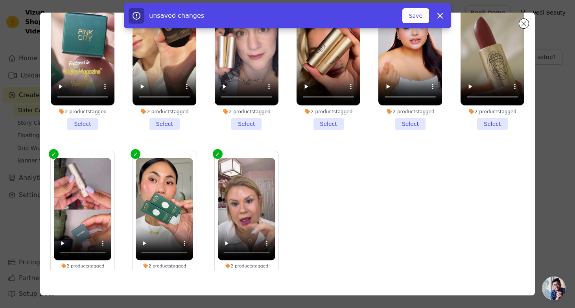
click at [72, 120] on li "2 products tagged Select" at bounding box center [83, 61] width 64 height 138
click at [0, 0] on input "2 products tagged Select" at bounding box center [0, 0] width 0 height 0
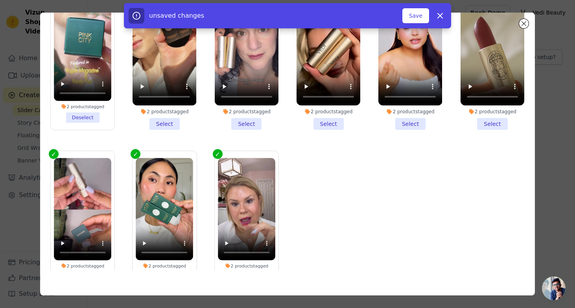
click at [163, 122] on li "2 products tagged Select" at bounding box center [164, 61] width 64 height 138
click at [0, 0] on input "2 products tagged Select" at bounding box center [0, 0] width 0 height 0
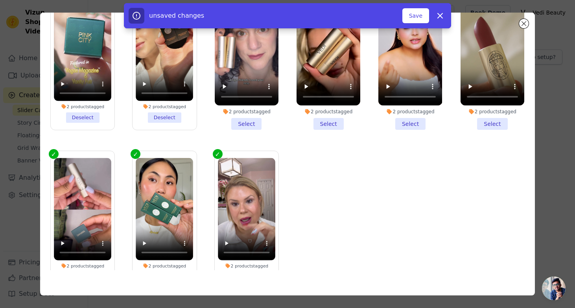
click at [244, 123] on li "2 products tagged Select" at bounding box center [247, 61] width 64 height 138
click at [0, 0] on input "2 products tagged Select" at bounding box center [0, 0] width 0 height 0
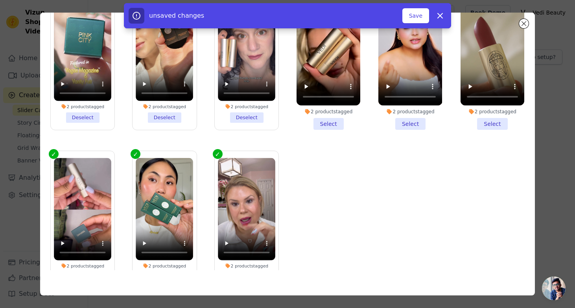
click at [328, 120] on li "2 products tagged Select" at bounding box center [328, 61] width 64 height 138
click at [0, 0] on input "2 products tagged Select" at bounding box center [0, 0] width 0 height 0
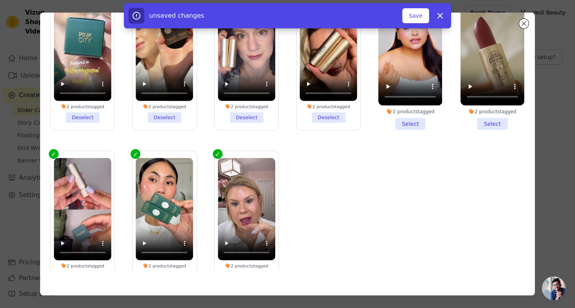
click at [412, 117] on li "2 products tagged Select" at bounding box center [410, 61] width 64 height 138
click at [0, 0] on input "2 products tagged Select" at bounding box center [0, 0] width 0 height 0
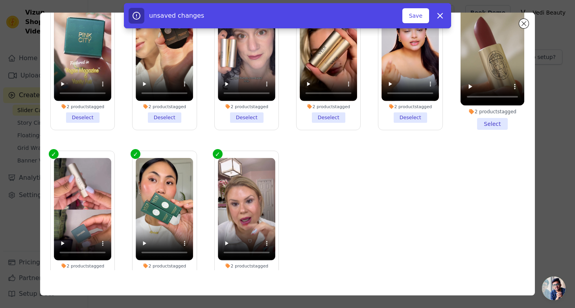
click at [496, 117] on li "2 products tagged Select" at bounding box center [492, 61] width 64 height 138
click at [0, 0] on input "2 products tagged Select" at bounding box center [0, 0] width 0 height 0
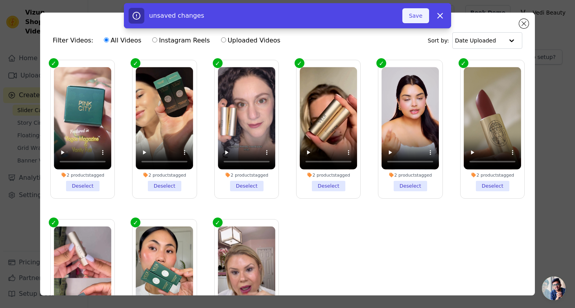
click at [414, 15] on button "Save" at bounding box center [415, 15] width 27 height 15
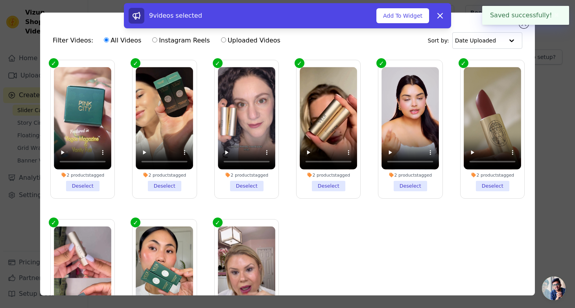
scroll to position [35, 0]
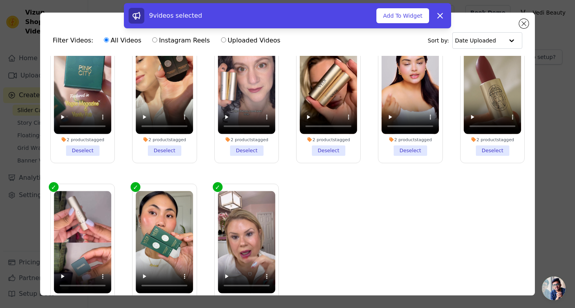
click at [521, 27] on div "9 videos selected Add To Widget Dismiss" at bounding box center [287, 17] width 575 height 28
click at [520, 21] on div "9 videos selected Add To Widget Dismiss" at bounding box center [287, 17] width 575 height 28
click at [524, 24] on div "9 videos selected Add To Widget Dismiss" at bounding box center [287, 17] width 575 height 28
click at [413, 17] on button "Add To Widget" at bounding box center [402, 15] width 53 height 15
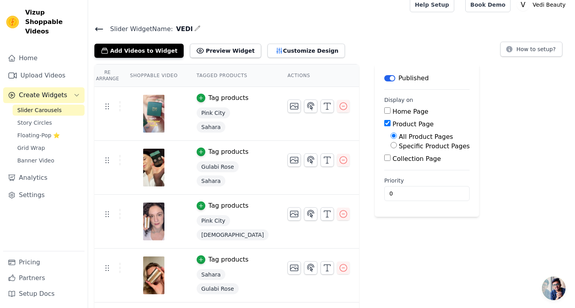
scroll to position [5, 0]
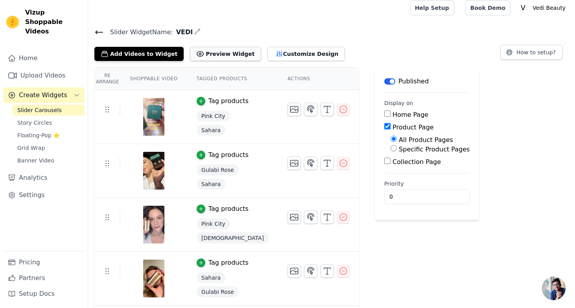
click at [209, 54] on button "Preview Widget" at bounding box center [225, 54] width 71 height 14
click at [390, 149] on input "Specific Product Pages" at bounding box center [393, 148] width 6 height 6
radio input "true"
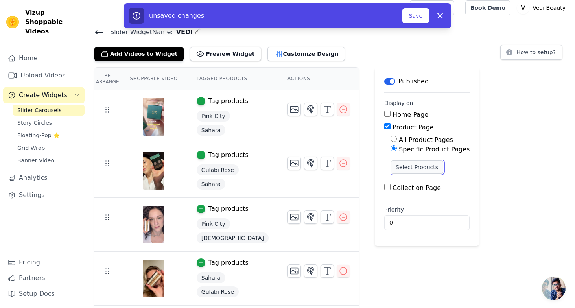
click at [390, 166] on button "Select Products" at bounding box center [416, 166] width 53 height 13
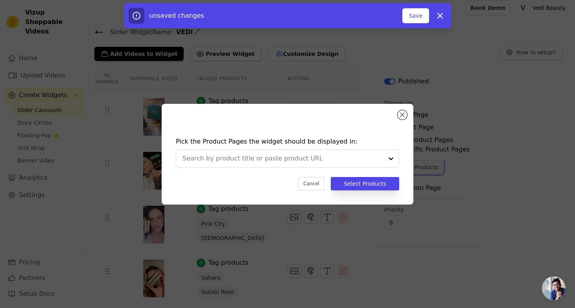
scroll to position [0, 0]
click at [407, 115] on div "Pick the Product Pages the widget should be displayed in: Cancel Select Products" at bounding box center [288, 154] width 252 height 101
click at [401, 116] on button "Close modal" at bounding box center [401, 114] width 9 height 9
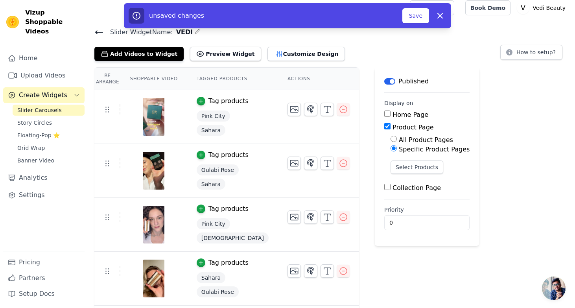
click at [390, 139] on input "All Product Pages" at bounding box center [393, 139] width 6 height 6
radio input "true"
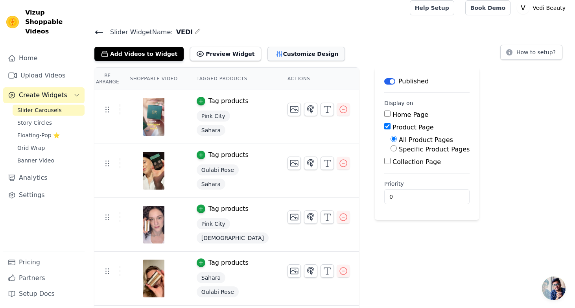
click at [270, 53] on button "Customize Design" at bounding box center [305, 54] width 77 height 14
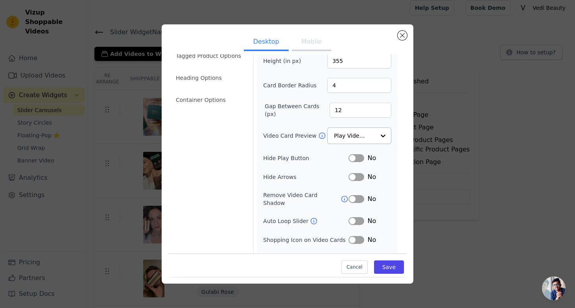
scroll to position [39, 0]
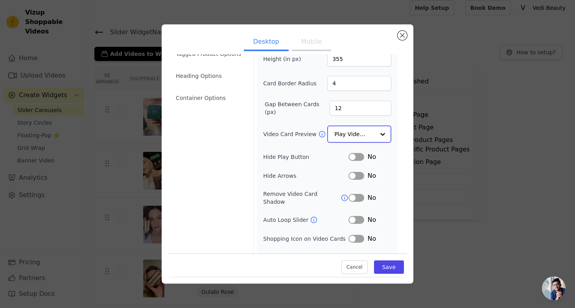
click at [366, 139] on input "Video Card Preview" at bounding box center [354, 134] width 40 height 16
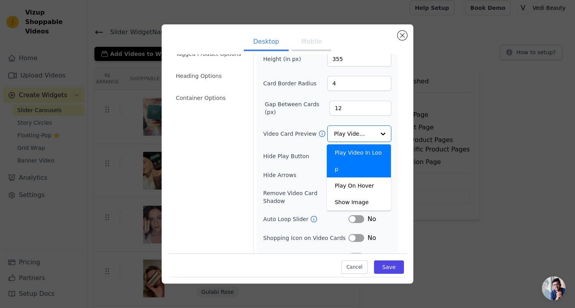
click at [400, 130] on form "Width (in px) 200 Height (in px) 355 Card Border Radius 4 Gap Between Cards (px…" at bounding box center [326, 143] width 147 height 250
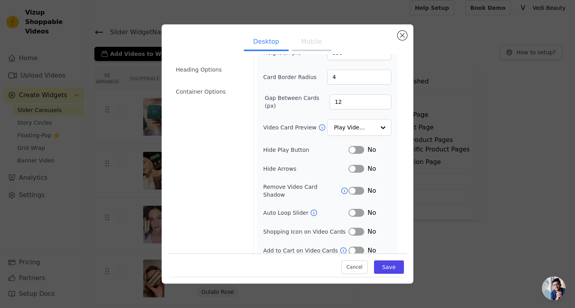
scroll to position [46, 0]
click at [310, 45] on button "Mobile" at bounding box center [311, 42] width 39 height 17
click at [360, 128] on input "Video Card Preview" at bounding box center [354, 126] width 40 height 16
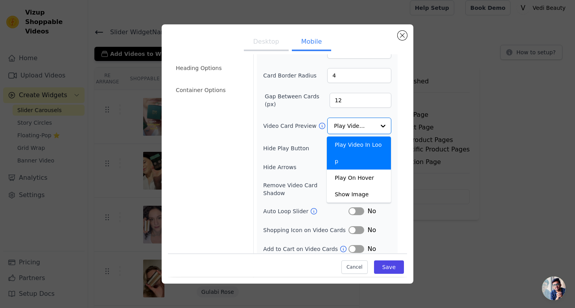
click at [394, 115] on div "Width (in px) 200 Height (in px) 355 Card Border Radius 4 Gap Between Cards (px…" at bounding box center [327, 145] width 141 height 259
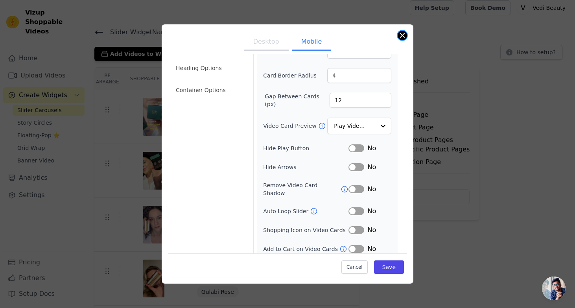
click at [404, 36] on button "Close modal" at bounding box center [401, 35] width 9 height 9
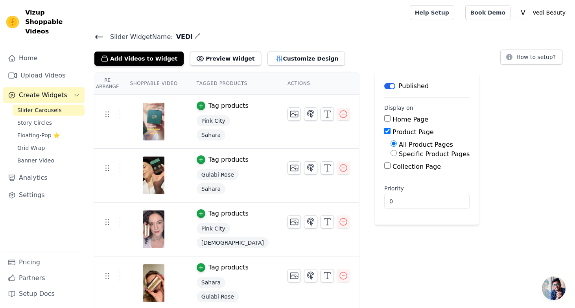
scroll to position [5, 0]
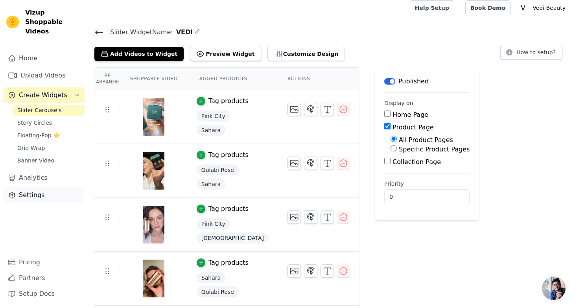
click at [33, 191] on link "Settings" at bounding box center [43, 195] width 81 height 16
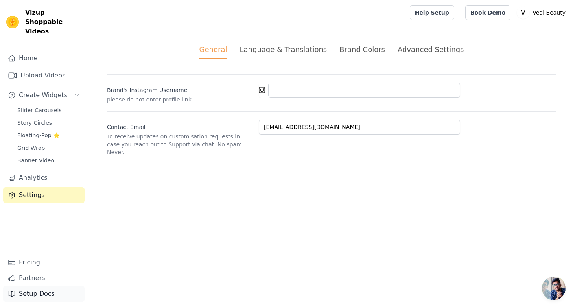
click at [25, 291] on link "Setup Docs" at bounding box center [43, 294] width 81 height 16
click at [48, 156] on span "Banner Video" at bounding box center [35, 160] width 37 height 8
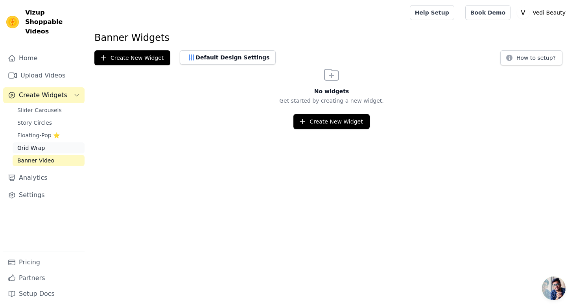
click at [57, 142] on link "Grid Wrap" at bounding box center [49, 147] width 72 height 11
click at [64, 130] on link "Floating-Pop ⭐" at bounding box center [49, 135] width 72 height 11
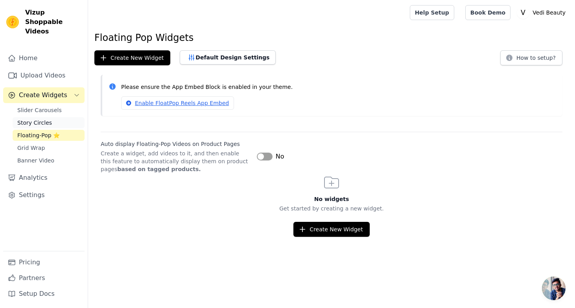
click at [52, 117] on link "Story Circles" at bounding box center [49, 122] width 72 height 11
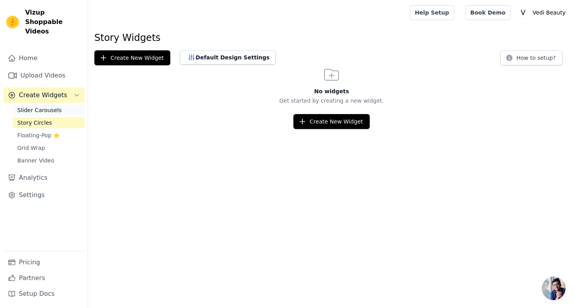
click at [44, 106] on span "Slider Carousels" at bounding box center [39, 110] width 44 height 8
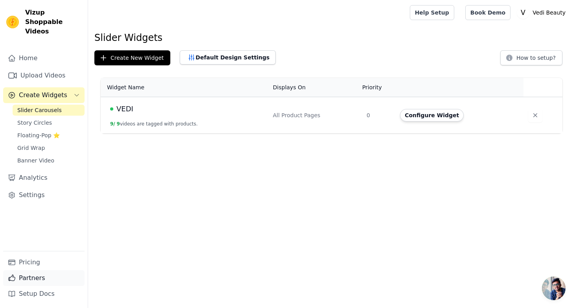
click at [27, 278] on link "Partners" at bounding box center [43, 278] width 81 height 16
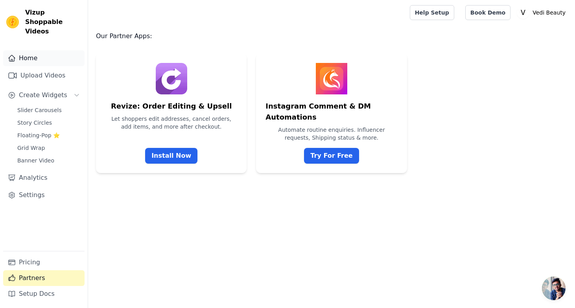
click at [24, 50] on link "Home" at bounding box center [43, 58] width 81 height 16
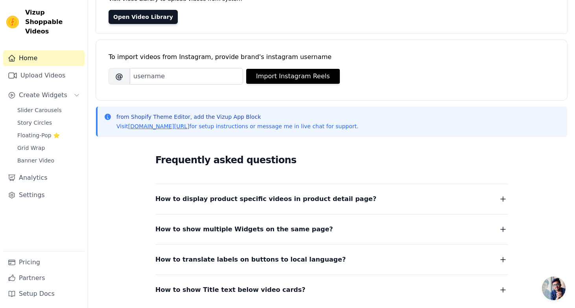
scroll to position [73, 0]
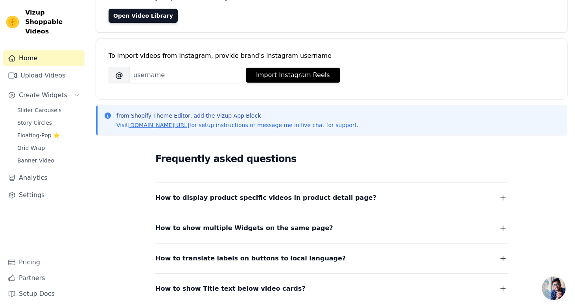
click at [202, 202] on span "How to display product specific videos in product detail page?" at bounding box center [265, 197] width 221 height 11
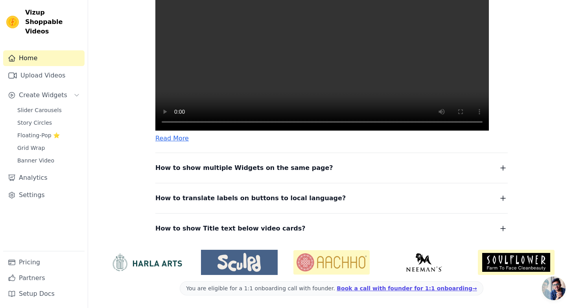
scroll to position [358, 0]
click at [34, 106] on span "Slider Carousels" at bounding box center [39, 110] width 44 height 8
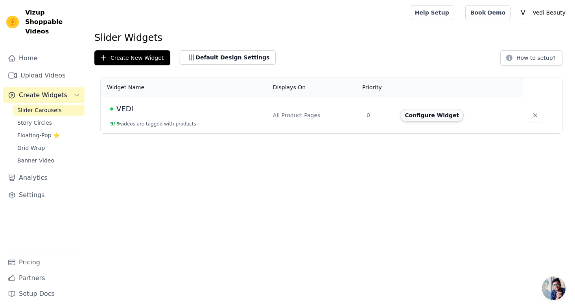
click at [419, 117] on button "Configure Widget" at bounding box center [432, 115] width 64 height 13
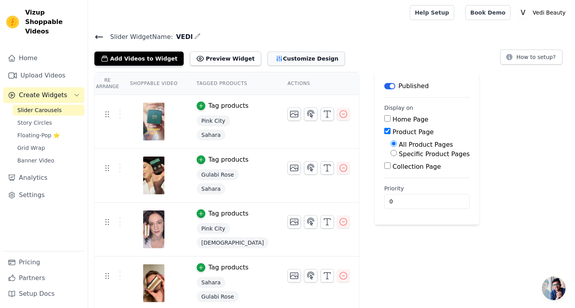
click at [267, 61] on button "Customize Design" at bounding box center [305, 58] width 77 height 14
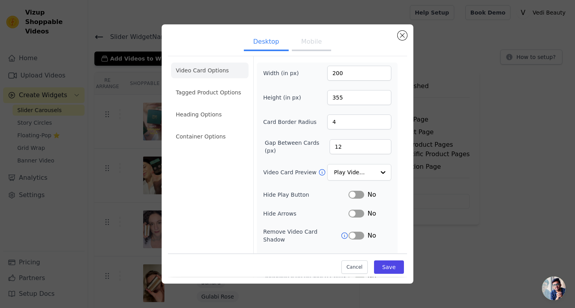
click at [321, 57] on form "Width (in px) 200 Height (in px) 355 Card Border Radius 4 Gap Between Cards (px…" at bounding box center [326, 181] width 147 height 250
click at [316, 44] on button "Mobile" at bounding box center [311, 42] width 39 height 17
drag, startPoint x: 342, startPoint y: 78, endPoint x: 308, endPoint y: 45, distance: 47.2
click at [309, 45] on div "Desktop Mobile Video Card Options Tagged Product Options Heading Options Contai…" at bounding box center [287, 190] width 239 height 318
type input "100"
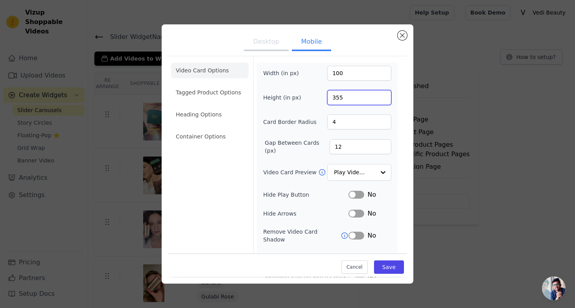
drag, startPoint x: 347, startPoint y: 96, endPoint x: 291, endPoint y: 50, distance: 72.6
click at [294, 53] on div "Desktop Mobile Video Card Options Tagged Product Options Heading Options Contai…" at bounding box center [287, 190] width 239 height 318
type input "200"
click at [391, 270] on button "Save" at bounding box center [389, 267] width 30 height 13
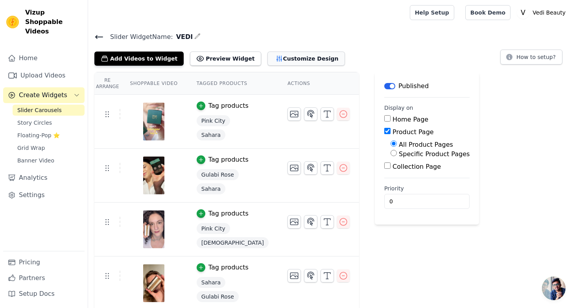
click at [267, 61] on button "Customize Design" at bounding box center [305, 58] width 77 height 14
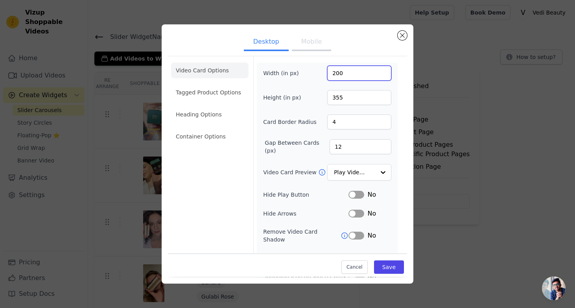
drag, startPoint x: 344, startPoint y: 77, endPoint x: 331, endPoint y: 55, distance: 25.7
click at [331, 55] on div "Video Card Options Tagged Product Options Heading Options Container Options Wid…" at bounding box center [287, 192] width 239 height 276
click at [235, 94] on li "Tagged Product Options" at bounding box center [209, 92] width 77 height 16
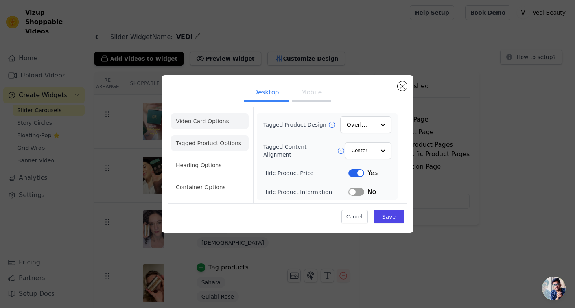
click at [206, 114] on li "Video Card Options" at bounding box center [209, 121] width 77 height 16
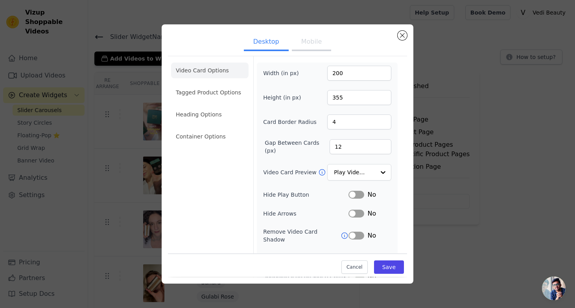
click at [311, 45] on button "Mobile" at bounding box center [311, 42] width 39 height 17
click at [257, 44] on button "Desktop" at bounding box center [266, 42] width 45 height 17
click at [305, 42] on button "Mobile" at bounding box center [311, 42] width 39 height 17
drag, startPoint x: 343, startPoint y: 72, endPoint x: 316, endPoint y: 47, distance: 35.9
click at [316, 48] on div "Desktop Mobile Video Card Options Tagged Product Options Heading Options Contai…" at bounding box center [287, 190] width 239 height 318
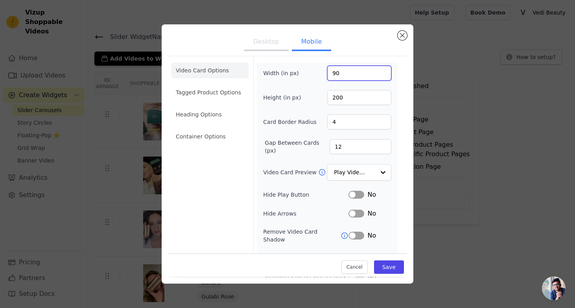
click at [335, 73] on input "90" at bounding box center [359, 73] width 64 height 15
type input "50"
drag, startPoint x: 343, startPoint y: 92, endPoint x: 369, endPoint y: 107, distance: 29.2
click at [369, 107] on div "Width (in px) 50 Height (in px) 200 Card Border Radius 4 Gap Between Cards (px)…" at bounding box center [327, 192] width 128 height 253
type input "100"
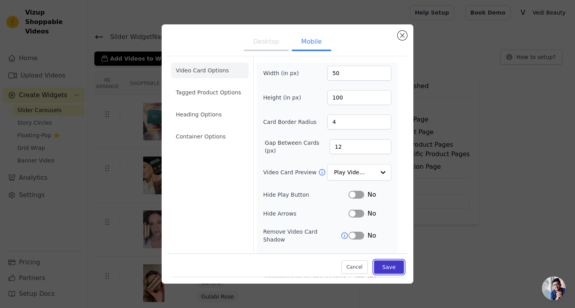
click at [389, 266] on button "Save" at bounding box center [389, 267] width 30 height 13
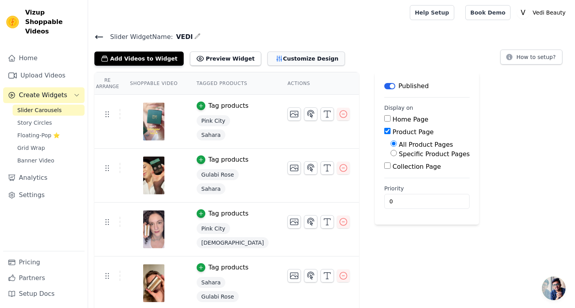
click at [268, 57] on button "Customize Design" at bounding box center [305, 58] width 77 height 14
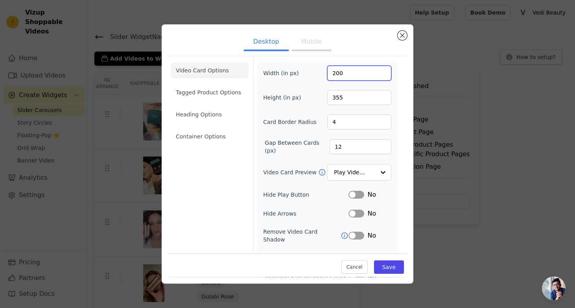
drag, startPoint x: 349, startPoint y: 75, endPoint x: 300, endPoint y: 46, distance: 56.4
click at [300, 46] on div "Desktop Mobile Video Card Options Tagged Product Options Heading Options Contai…" at bounding box center [287, 180] width 239 height 299
type input "50"
drag, startPoint x: 344, startPoint y: 95, endPoint x: 322, endPoint y: 83, distance: 25.2
click at [322, 83] on div "Width (in px) 50 Height (in px) 355 Card Border Radius 4 Gap Between Cards (px)…" at bounding box center [327, 183] width 128 height 234
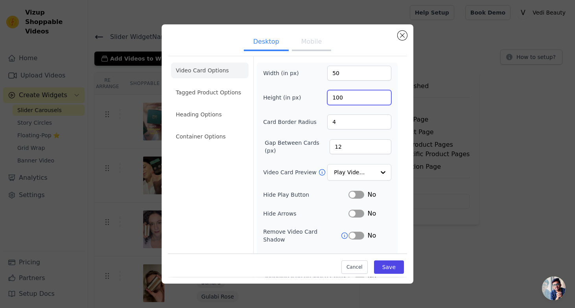
type input "100"
click at [399, 116] on form "Width (in px) 50 Height (in px) 100 Card Border Radius 4 Gap Between Cards (px)…" at bounding box center [326, 181] width 147 height 250
click at [210, 96] on li "Tagged Product Options" at bounding box center [209, 92] width 77 height 16
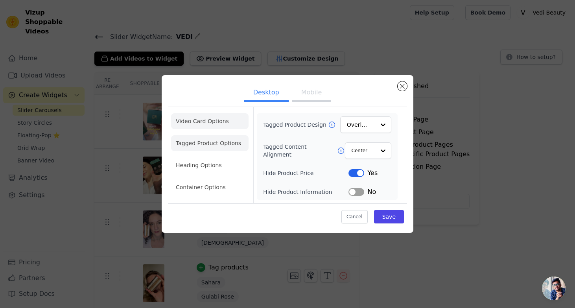
click at [211, 127] on li "Video Card Options" at bounding box center [209, 121] width 77 height 16
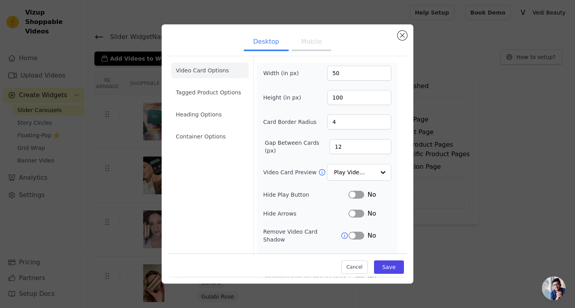
click at [298, 52] on ul "Desktop Mobile" at bounding box center [287, 43] width 239 height 24
click at [299, 44] on button "Mobile" at bounding box center [311, 42] width 39 height 17
click at [268, 43] on button "Desktop" at bounding box center [266, 42] width 45 height 17
click at [225, 95] on li "Tagged Product Options" at bounding box center [209, 92] width 77 height 16
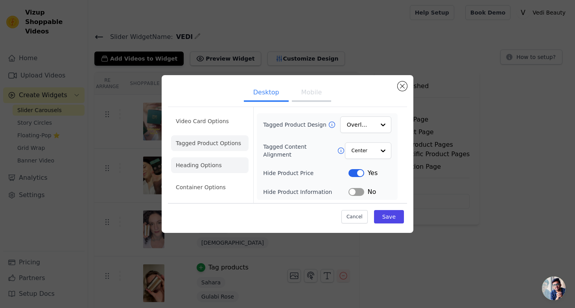
click at [209, 173] on li "Heading Options" at bounding box center [209, 165] width 77 height 16
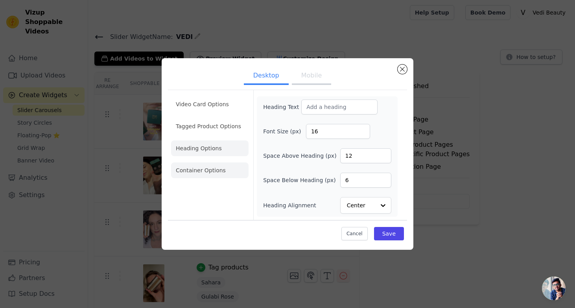
click at [209, 176] on li "Container Options" at bounding box center [209, 170] width 77 height 16
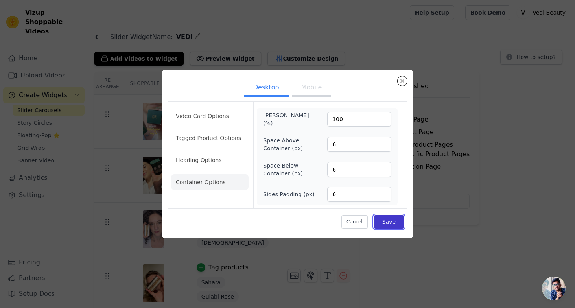
click at [382, 221] on button "Save" at bounding box center [389, 221] width 30 height 13
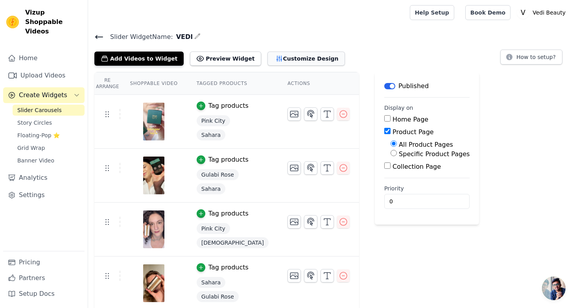
click at [291, 58] on button "Customize Design" at bounding box center [305, 58] width 77 height 14
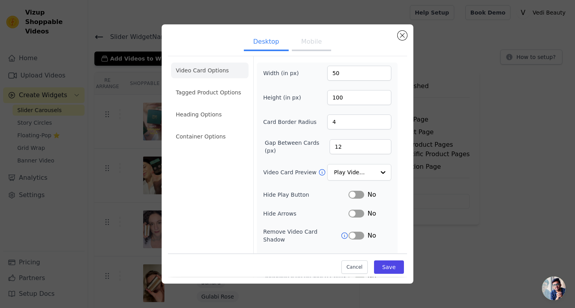
click at [305, 42] on button "Mobile" at bounding box center [311, 42] width 39 height 17
click at [400, 36] on button "Close modal" at bounding box center [401, 35] width 9 height 9
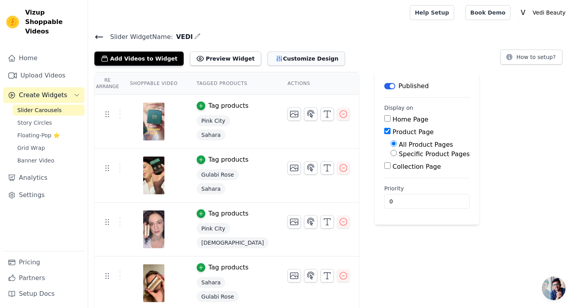
click at [293, 56] on button "Customize Design" at bounding box center [305, 58] width 77 height 14
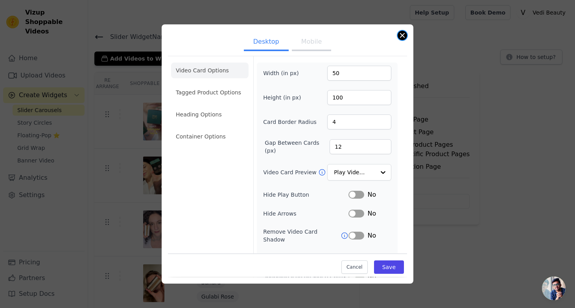
click at [402, 33] on button "Close modal" at bounding box center [401, 35] width 9 height 9
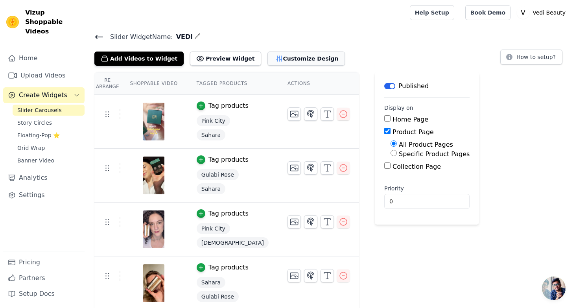
click at [270, 57] on button "Customize Design" at bounding box center [305, 58] width 77 height 14
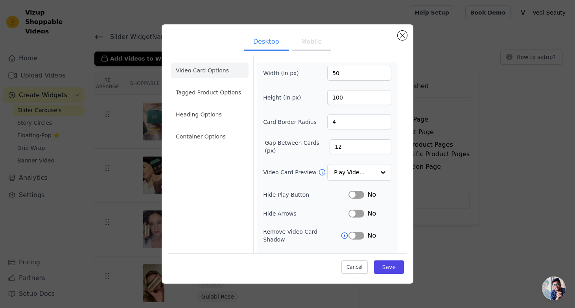
click at [310, 42] on button "Mobile" at bounding box center [311, 42] width 39 height 17
drag, startPoint x: 346, startPoint y: 75, endPoint x: 298, endPoint y: 35, distance: 61.9
click at [299, 36] on div "Desktop Mobile Video Card Options Tagged Product Options Heading Options Contai…" at bounding box center [287, 190] width 239 height 318
type input "100"
drag, startPoint x: 348, startPoint y: 96, endPoint x: 301, endPoint y: 47, distance: 68.1
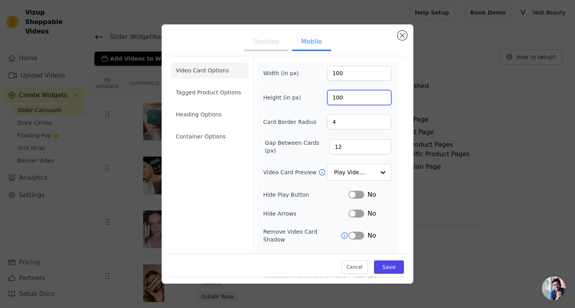
click at [304, 50] on div "Desktop Mobile Video Card Options Tagged Product Options Heading Options Contai…" at bounding box center [287, 190] width 239 height 318
type input "200"
drag, startPoint x: 345, startPoint y: 77, endPoint x: 292, endPoint y: 20, distance: 77.9
click at [292, 20] on div "Desktop Mobile Video Card Options Tagged Product Options Heading Options Contai…" at bounding box center [287, 154] width 549 height 284
type input "50"
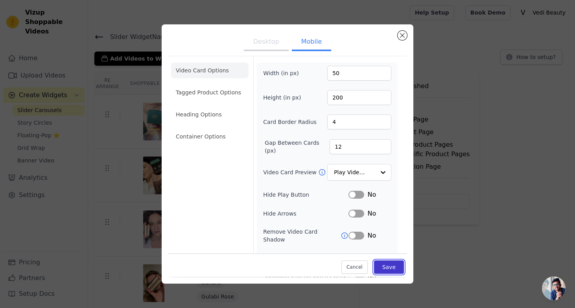
click at [388, 265] on button "Save" at bounding box center [389, 267] width 30 height 13
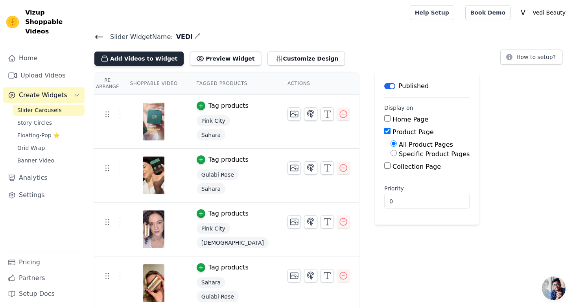
click at [145, 58] on button "Add Videos to Widget" at bounding box center [138, 58] width 89 height 14
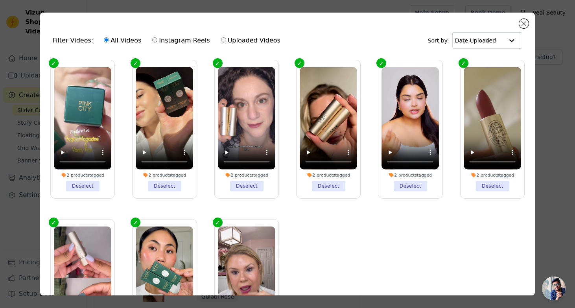
click at [221, 40] on input "Uploaded Videos" at bounding box center [223, 39] width 5 height 5
radio input "true"
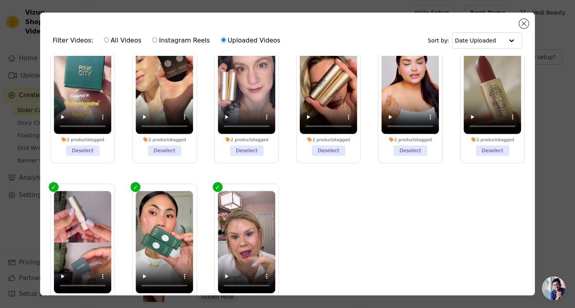
scroll to position [68, 0]
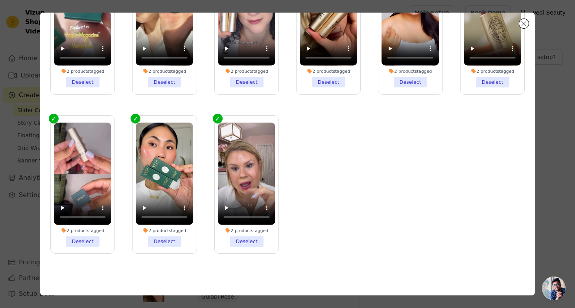
click at [238, 241] on li "2 products tagged Deselect" at bounding box center [246, 184] width 57 height 124
click at [0, 0] on input "2 products tagged Deselect" at bounding box center [0, 0] width 0 height 0
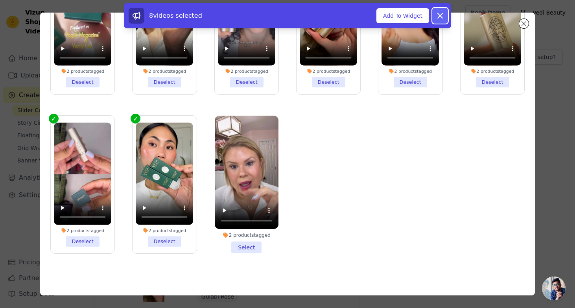
click at [440, 16] on icon at bounding box center [439, 15] width 5 height 5
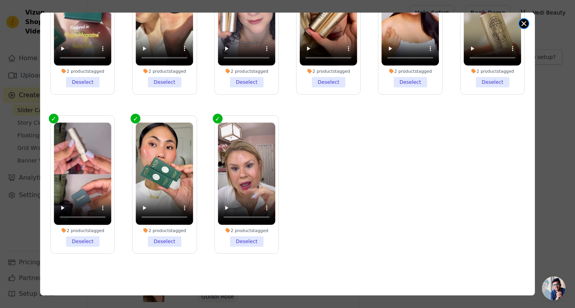
click at [520, 22] on button "Close modal" at bounding box center [523, 23] width 9 height 9
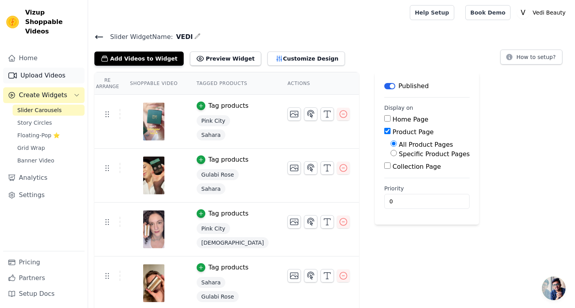
click at [54, 68] on link "Upload Videos" at bounding box center [43, 76] width 81 height 16
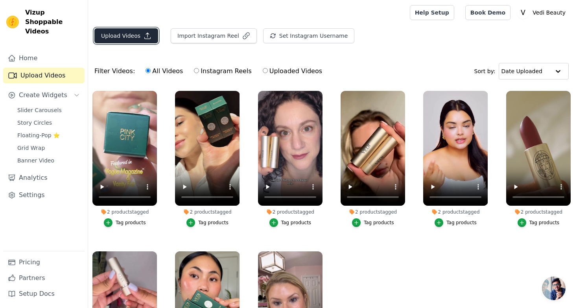
click at [128, 36] on button "Upload Videos" at bounding box center [126, 35] width 64 height 15
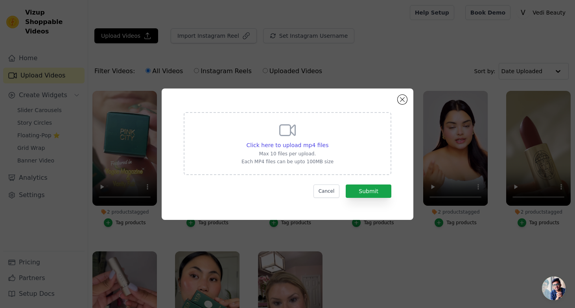
click at [402, 106] on div "Click here to upload mp4 files Max 10 files per upload. Each MP4 files can be u…" at bounding box center [288, 153] width 252 height 131
click at [402, 107] on div "Click here to upload mp4 files Max 10 files per upload. Each MP4 files can be u…" at bounding box center [288, 153] width 252 height 131
click at [400, 101] on button "Close modal" at bounding box center [401, 99] width 9 height 9
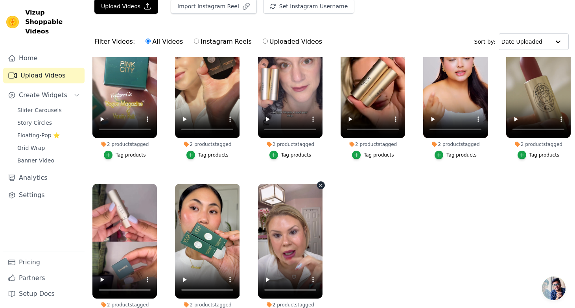
scroll to position [80, 0]
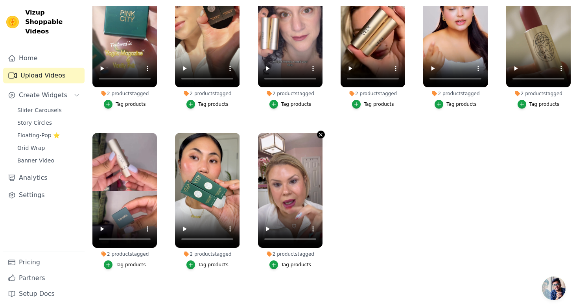
click at [318, 134] on icon "button" at bounding box center [321, 135] width 6 height 6
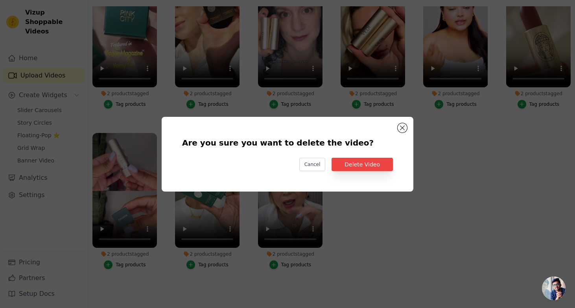
scroll to position [0, 0]
click at [353, 168] on button "Delete Video" at bounding box center [361, 164] width 61 height 13
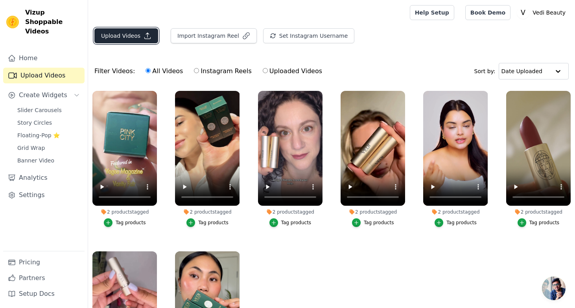
click at [123, 39] on button "Upload Videos" at bounding box center [126, 35] width 64 height 15
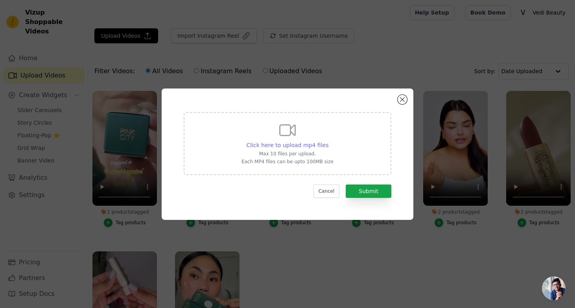
click at [288, 145] on span "Click here to upload mp4 files" at bounding box center [287, 145] width 82 height 6
click at [328, 141] on input "Click here to upload mp4 files Max 10 files per upload. Each MP4 files can be u…" at bounding box center [328, 141] width 0 height 0
type input "C:\fakepath\SAHARA copy.mp4"
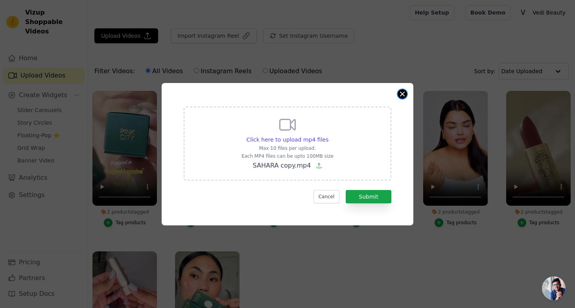
click at [400, 96] on button "Close modal" at bounding box center [401, 93] width 9 height 9
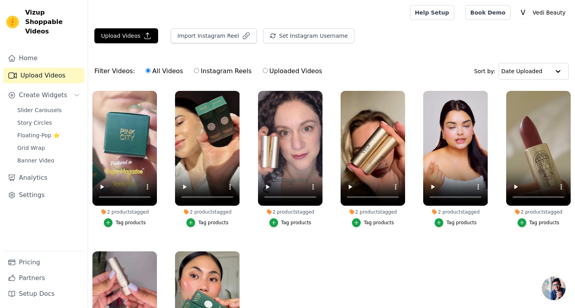
click at [129, 44] on div "Upload Videos Import Instagram Reel Set Instagram Username Import Latest IG Ree…" at bounding box center [331, 38] width 487 height 21
click at [129, 36] on button "Upload Videos" at bounding box center [126, 35] width 64 height 15
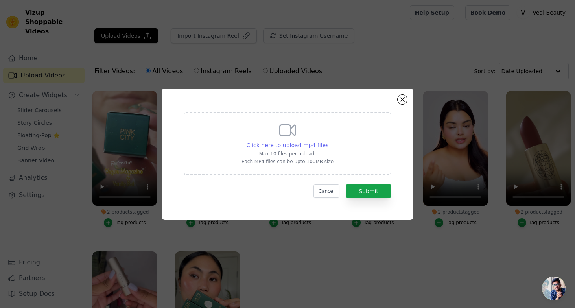
click at [274, 142] on span "Click here to upload mp4 files" at bounding box center [287, 145] width 82 height 6
click at [328, 141] on input "Click here to upload mp4 files Max 10 files per upload. Each MP4 files can be u…" at bounding box center [328, 141] width 0 height 0
click at [283, 142] on span "Click here to upload mp4 files" at bounding box center [287, 145] width 82 height 6
click at [328, 141] on input "Click here to upload mp4 files Max 10 files per upload. Each MP4 files can be u…" at bounding box center [328, 141] width 0 height 0
type input "C:\fakepath\SAHARA.mp4"
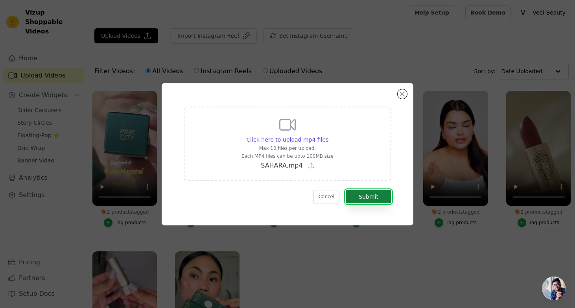
click at [378, 199] on button "Submit" at bounding box center [368, 196] width 46 height 13
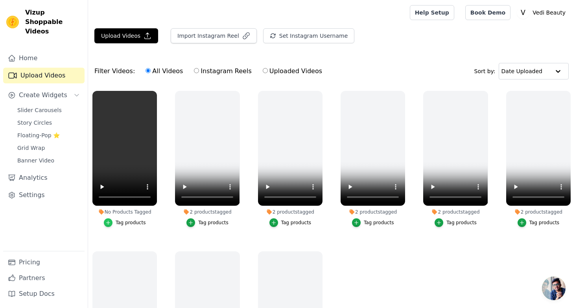
click at [107, 222] on icon "button" at bounding box center [109, 223] width 4 height 4
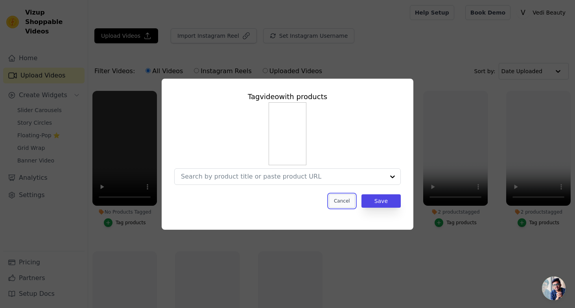
click at [340, 203] on button "Cancel" at bounding box center [342, 200] width 26 height 13
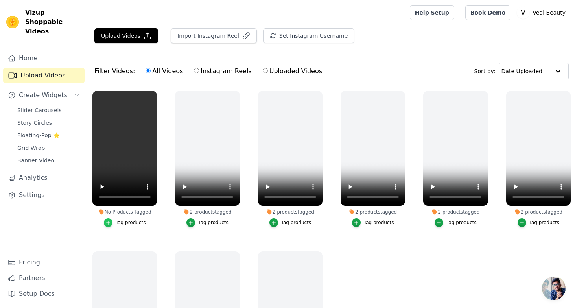
click at [106, 221] on icon "button" at bounding box center [108, 223] width 6 height 6
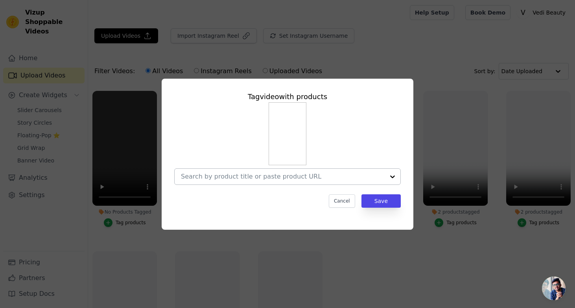
click at [394, 175] on div at bounding box center [392, 177] width 16 height 16
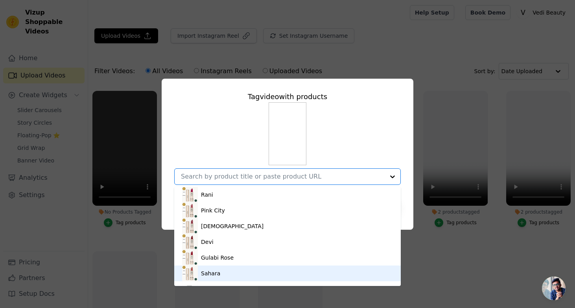
click at [213, 273] on div "Sahara" at bounding box center [210, 273] width 19 height 8
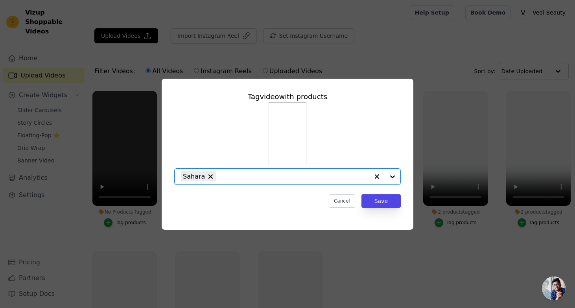
click at [390, 176] on div at bounding box center [384, 177] width 31 height 16
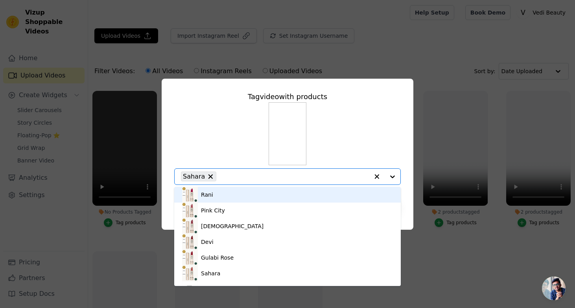
click at [222, 191] on div "Rani" at bounding box center [287, 195] width 211 height 16
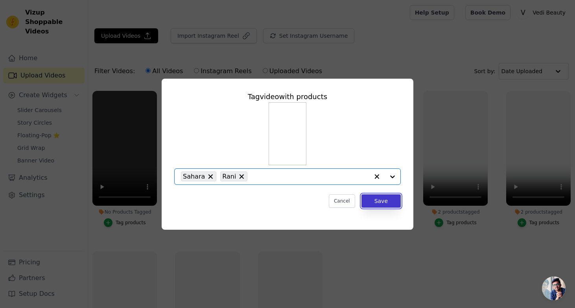
click at [377, 202] on button "Save" at bounding box center [380, 200] width 39 height 13
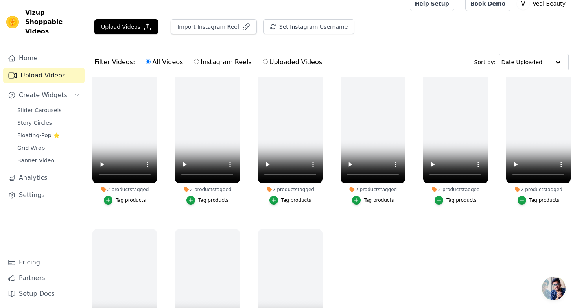
scroll to position [8, 0]
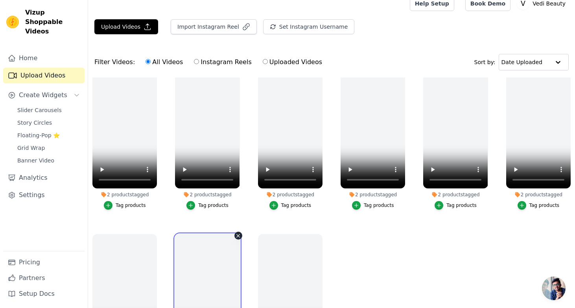
click at [199, 256] on video at bounding box center [207, 291] width 64 height 115
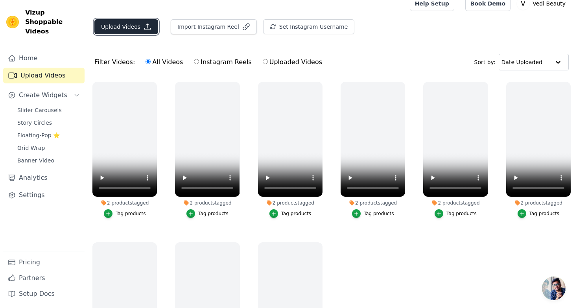
click at [116, 28] on button "Upload Videos" at bounding box center [126, 26] width 64 height 15
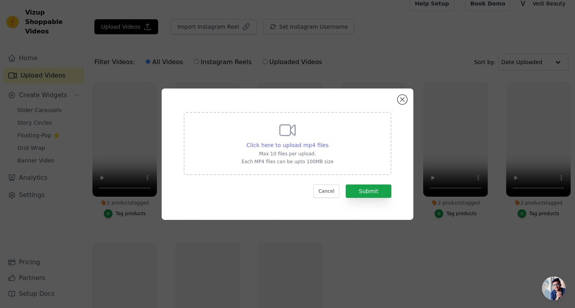
click at [270, 142] on span "Click here to upload mp4 files" at bounding box center [287, 145] width 82 height 6
click at [328, 141] on input "Click here to upload mp4 files Max 10 files per upload. Each MP4 files can be u…" at bounding box center [328, 141] width 0 height 0
type input "C:\fakepath\SAHARA copy.mp4"
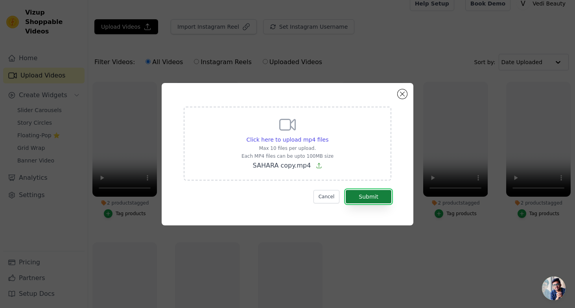
click at [362, 195] on button "Submit" at bounding box center [368, 196] width 46 height 13
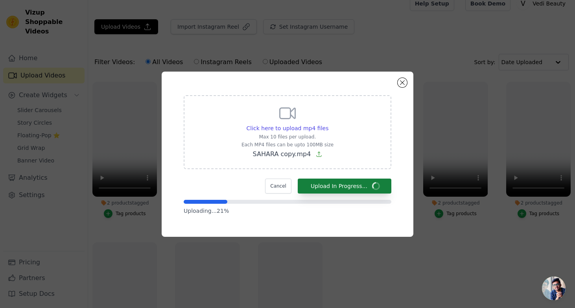
scroll to position [9, 0]
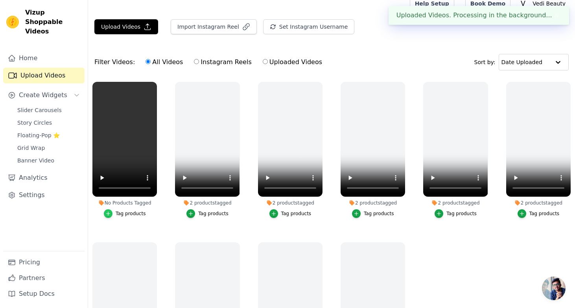
click at [108, 216] on icon "button" at bounding box center [108, 214] width 6 height 6
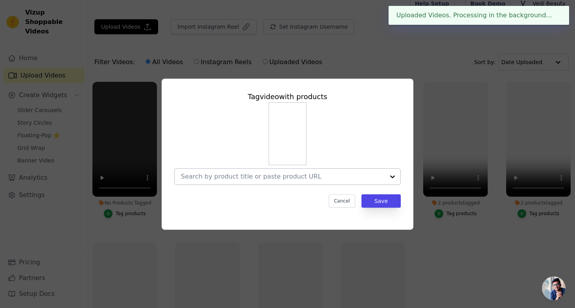
click at [331, 178] on input "No Products Tagged Tag video with products Cancel Save Tag products" at bounding box center [283, 176] width 204 height 7
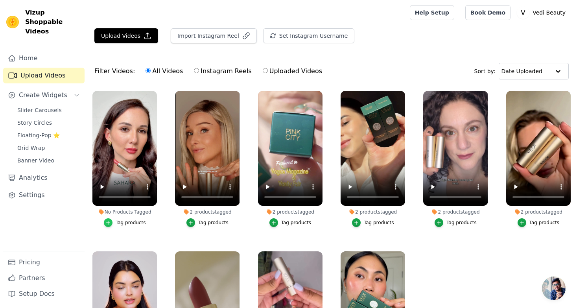
click at [107, 226] on div "button" at bounding box center [108, 222] width 9 height 9
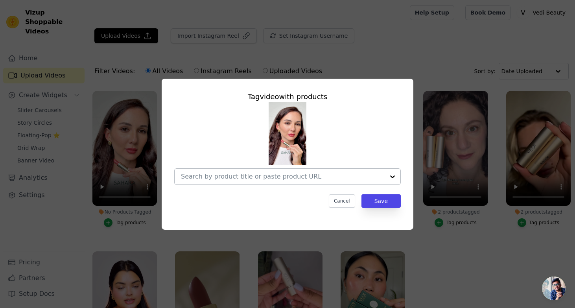
click at [280, 171] on div at bounding box center [283, 177] width 204 height 16
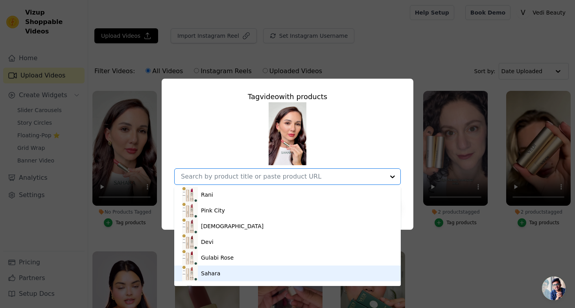
click at [191, 273] on img at bounding box center [190, 273] width 16 height 16
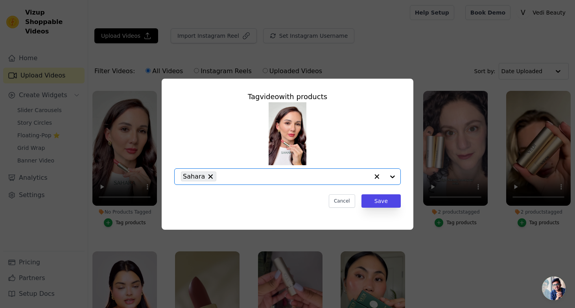
click at [392, 177] on div at bounding box center [384, 177] width 31 height 16
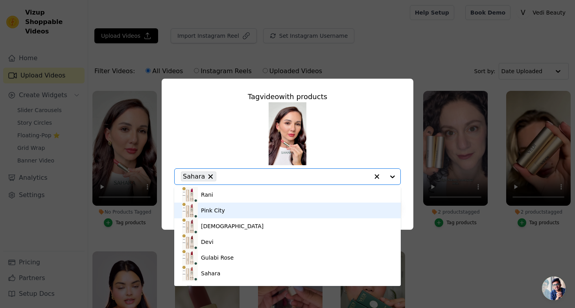
click at [184, 211] on img at bounding box center [190, 210] width 16 height 16
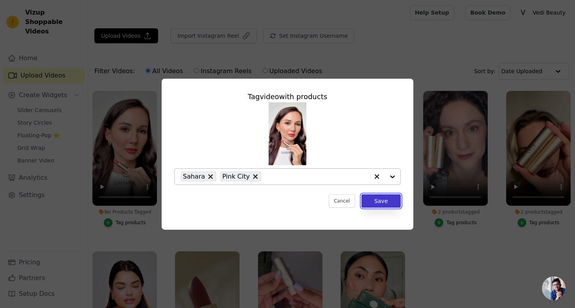
click at [382, 200] on button "Save" at bounding box center [380, 200] width 39 height 13
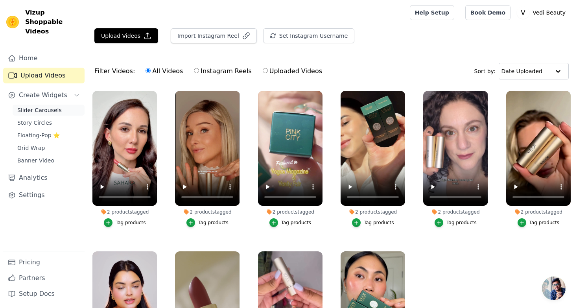
click at [32, 106] on span "Slider Carousels" at bounding box center [39, 110] width 44 height 8
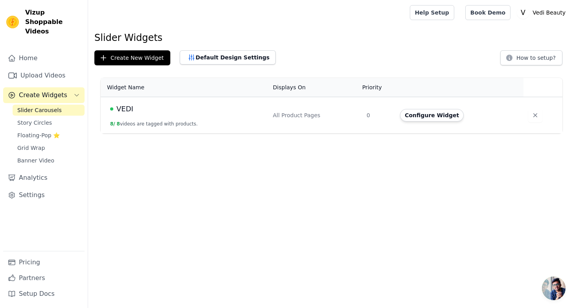
click at [119, 115] on td "VEDI 8 / 8 videos are tagged with products." at bounding box center [184, 115] width 167 height 37
click at [118, 108] on span "VEDI" at bounding box center [124, 108] width 17 height 11
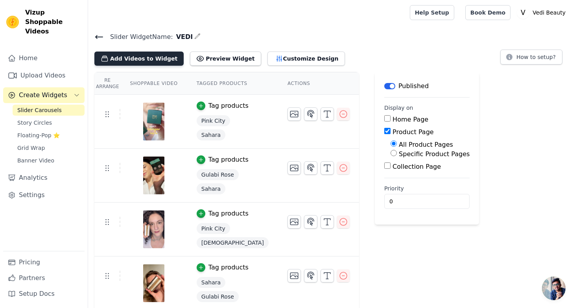
click at [122, 57] on button "Add Videos to Widget" at bounding box center [138, 58] width 89 height 14
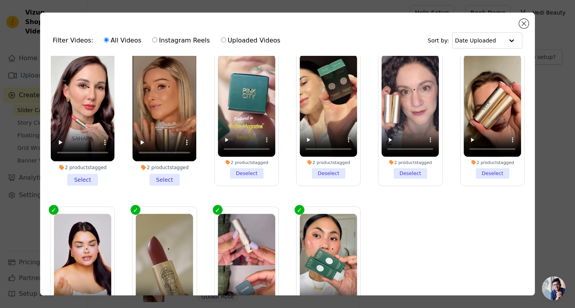
scroll to position [35, 0]
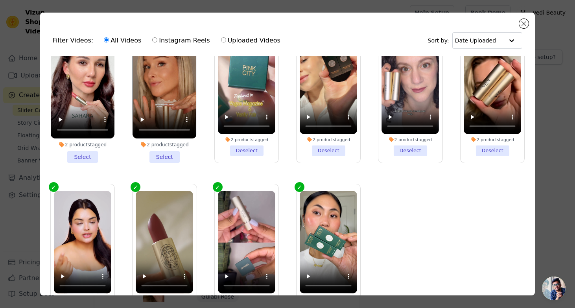
click at [88, 159] on li "2 products tagged Select" at bounding box center [83, 94] width 64 height 138
click at [0, 0] on input "2 products tagged Select" at bounding box center [0, 0] width 0 height 0
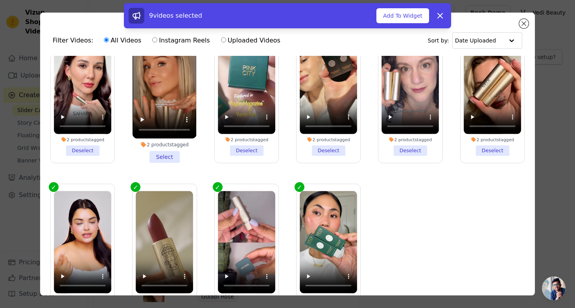
click at [157, 157] on li "2 products tagged Select" at bounding box center [164, 94] width 64 height 138
click at [0, 0] on input "2 products tagged Select" at bounding box center [0, 0] width 0 height 0
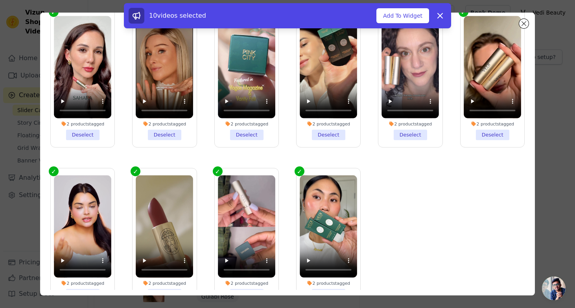
scroll to position [0, 0]
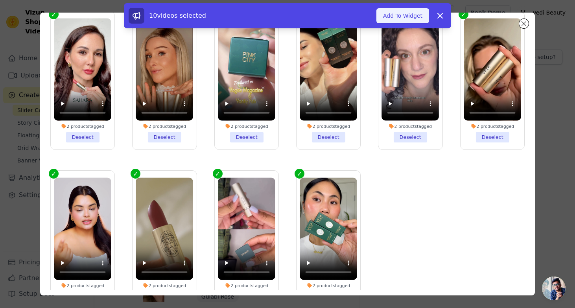
click at [392, 14] on button "Add To Widget" at bounding box center [402, 15] width 53 height 15
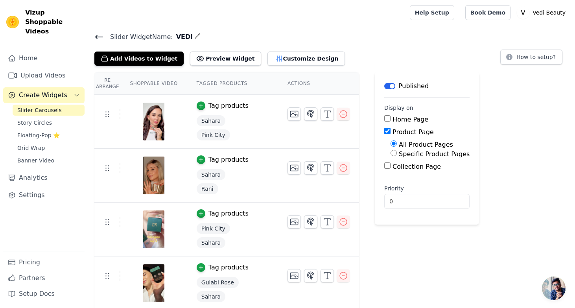
click at [390, 152] on input "Specific Product Pages" at bounding box center [393, 153] width 6 height 6
radio input "true"
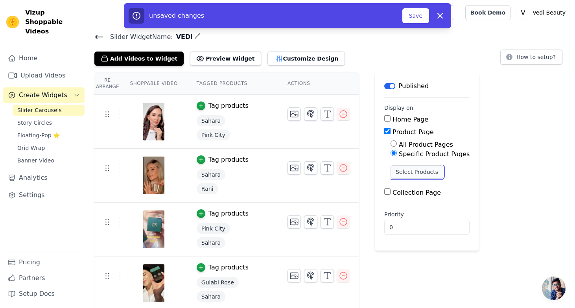
click at [394, 172] on button "Select Products" at bounding box center [416, 171] width 53 height 13
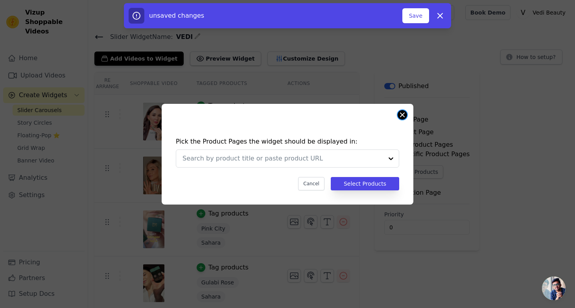
click at [403, 113] on button "Close modal" at bounding box center [401, 114] width 9 height 9
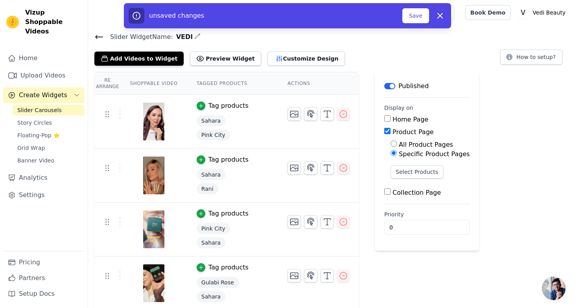
click at [390, 140] on input "All Product Pages" at bounding box center [393, 143] width 6 height 6
radio input "true"
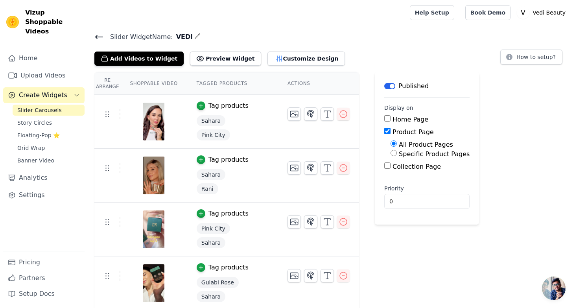
click at [94, 37] on icon at bounding box center [98, 36] width 9 height 9
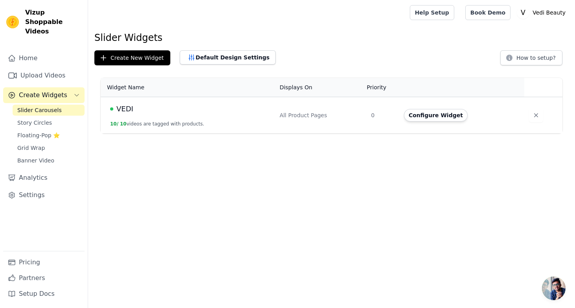
click at [136, 112] on div "VEDI" at bounding box center [190, 108] width 160 height 11
click at [43, 90] on span "Create Widgets" at bounding box center [43, 94] width 48 height 9
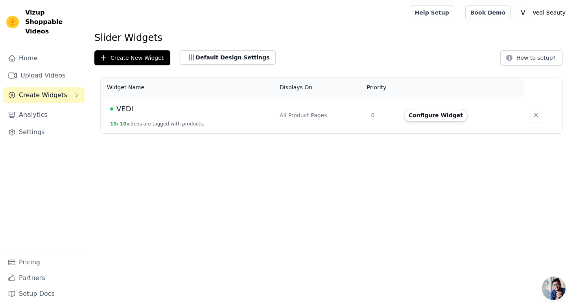
click at [44, 90] on span "Create Widgets" at bounding box center [43, 94] width 48 height 9
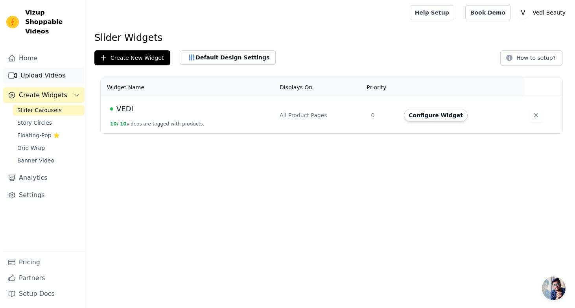
click at [34, 68] on link "Upload Videos" at bounding box center [43, 76] width 81 height 16
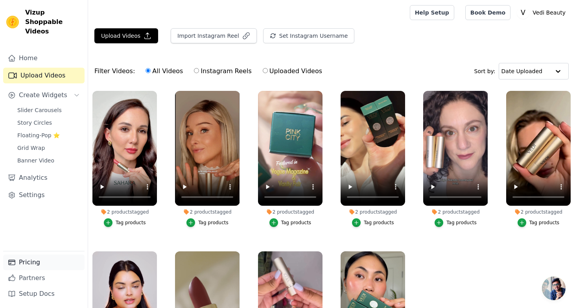
click at [28, 256] on link "Pricing" at bounding box center [43, 262] width 81 height 16
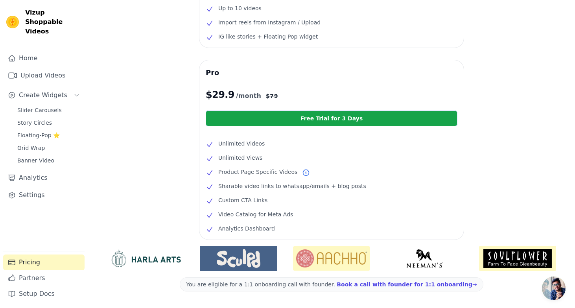
scroll to position [115, 0]
